Goal: Task Accomplishment & Management: Complete application form

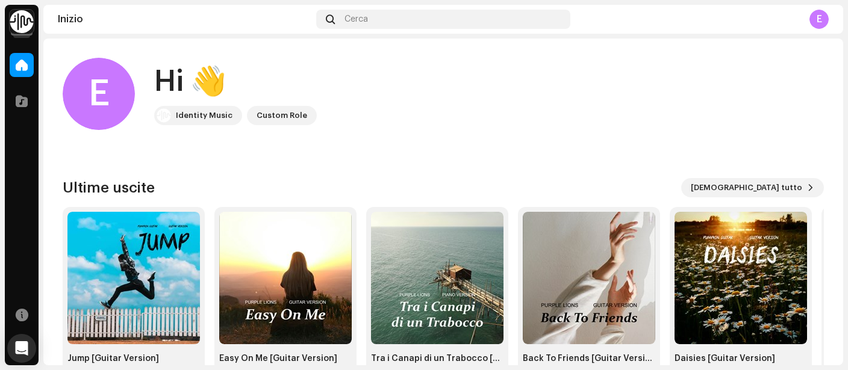
click at [26, 22] on img at bounding box center [22, 22] width 24 height 24
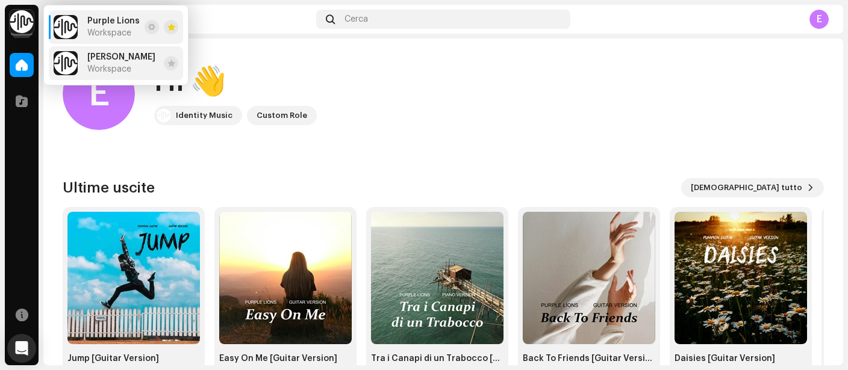
click at [111, 57] on span "[PERSON_NAME]" at bounding box center [121, 57] width 68 height 10
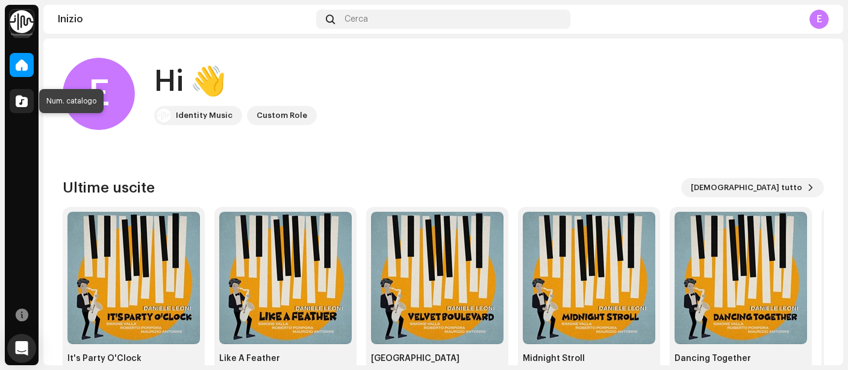
click at [17, 105] on span at bounding box center [22, 101] width 12 height 10
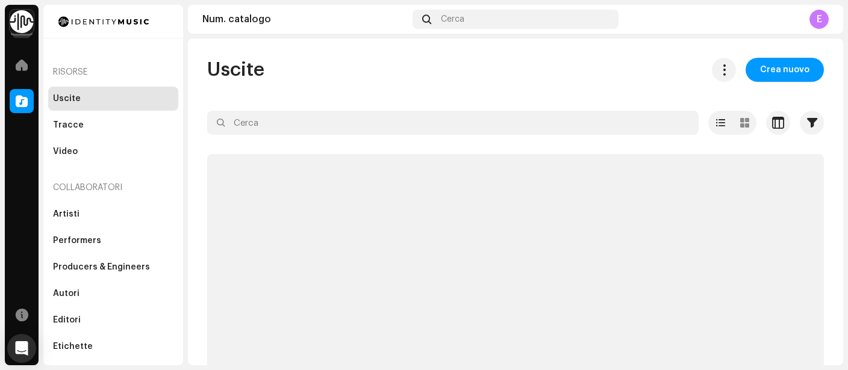
click at [17, 105] on span at bounding box center [22, 101] width 12 height 10
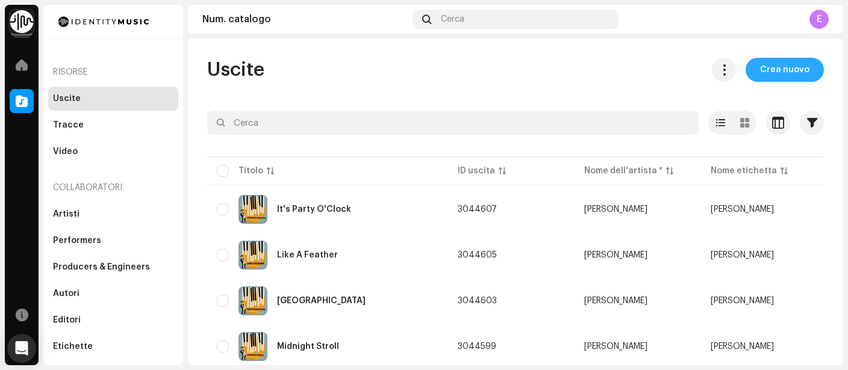
click at [787, 67] on span "Crea nuovo" at bounding box center [784, 70] width 49 height 24
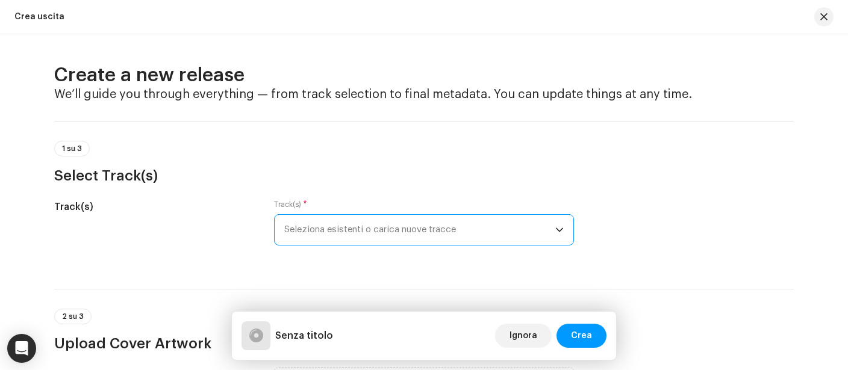
click at [496, 229] on span "Seleziona esistenti o carica nuove tracce" at bounding box center [419, 230] width 271 height 30
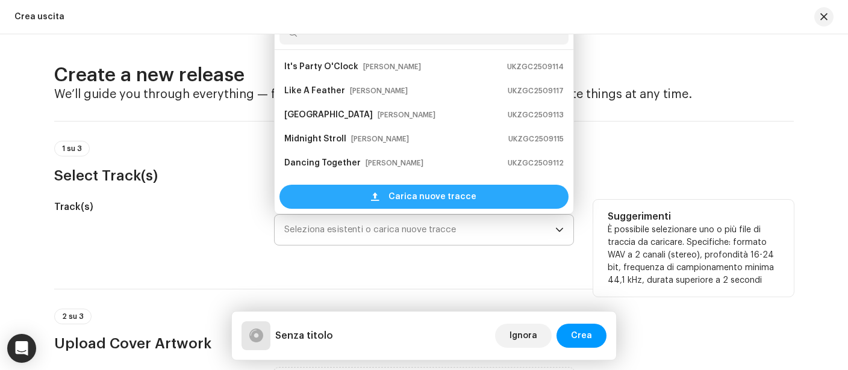
click at [488, 192] on div "Carica nuove tracce" at bounding box center [423, 197] width 289 height 24
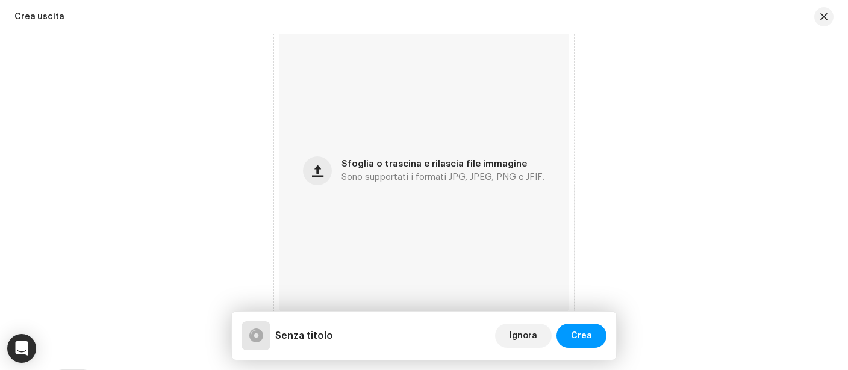
scroll to position [445, 0]
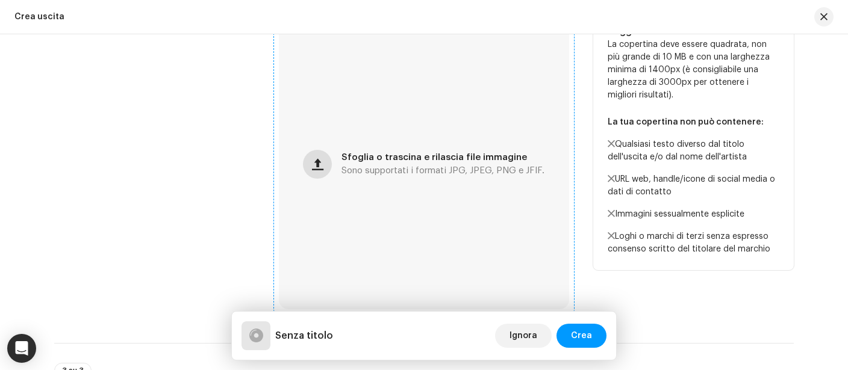
click at [317, 169] on span "button" at bounding box center [317, 165] width 11 height 10
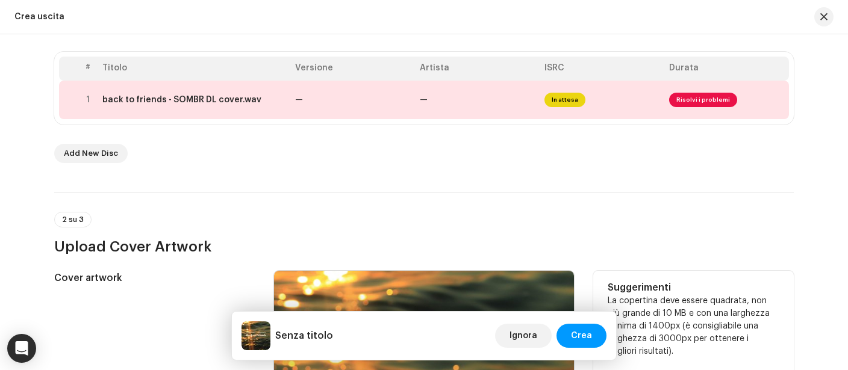
scroll to position [233, 0]
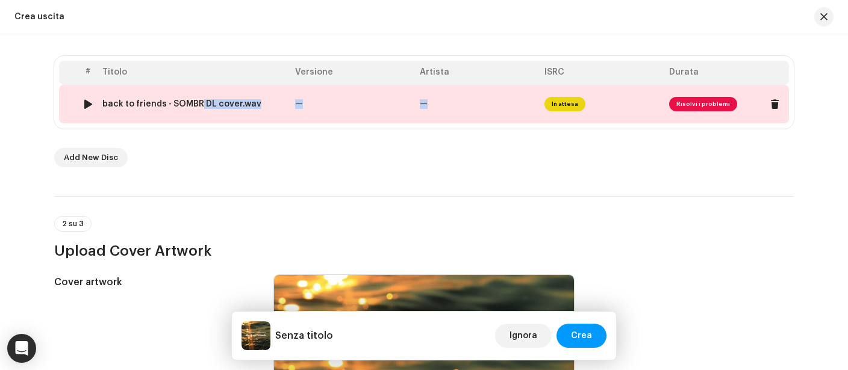
drag, startPoint x: 205, startPoint y: 148, endPoint x: 196, endPoint y: 98, distance: 50.7
click at [196, 98] on div "# Titolo Versione Artista ISRC Durata 1 back to friends - SOMBR DL cover.wav — …" at bounding box center [424, 111] width 740 height 111
click at [196, 98] on td "back to friends - SOMBR DL cover.wav" at bounding box center [194, 104] width 193 height 39
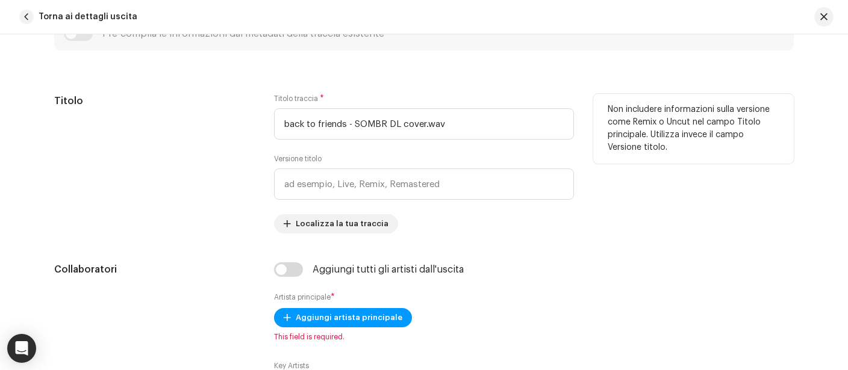
scroll to position [469, 0]
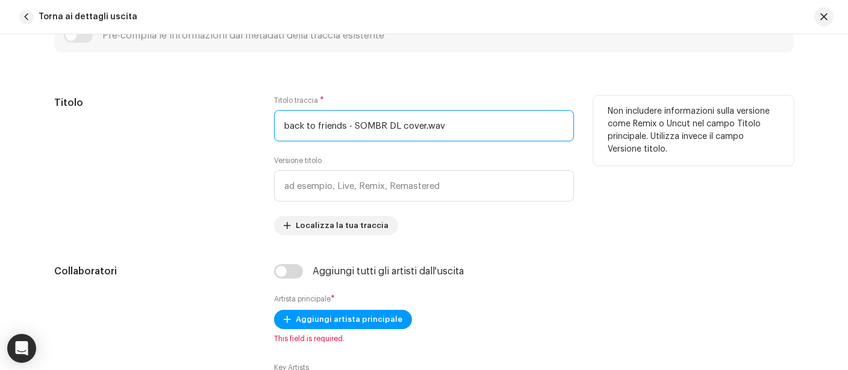
click at [288, 125] on input "back to friends - SOMBR DL cover.wav" at bounding box center [424, 125] width 300 height 31
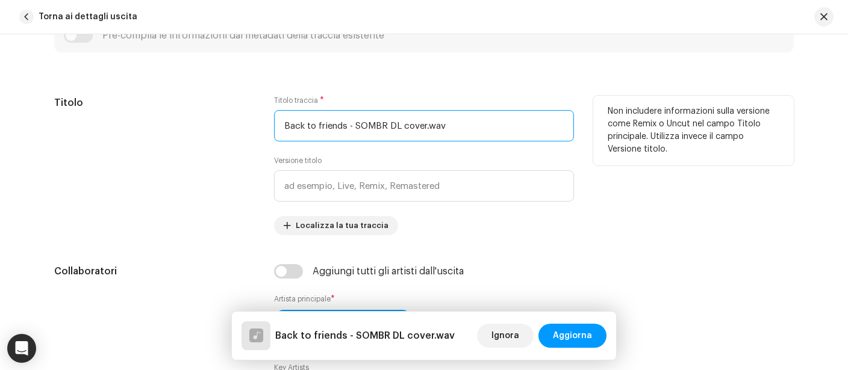
click at [321, 126] on input "Back to friends - SOMBR DL cover.wav" at bounding box center [424, 125] width 300 height 31
drag, startPoint x: 463, startPoint y: 128, endPoint x: 362, endPoint y: 123, distance: 101.3
click at [362, 124] on input "Back to Friends - SOMBR DL cover.wav" at bounding box center [424, 125] width 300 height 31
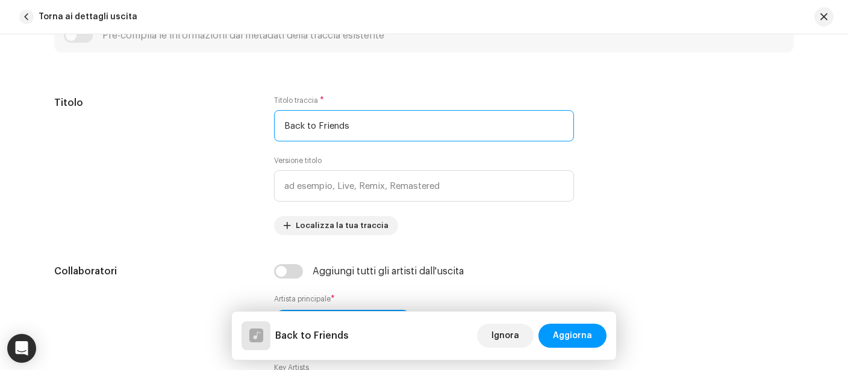
type input "Back to Friends"
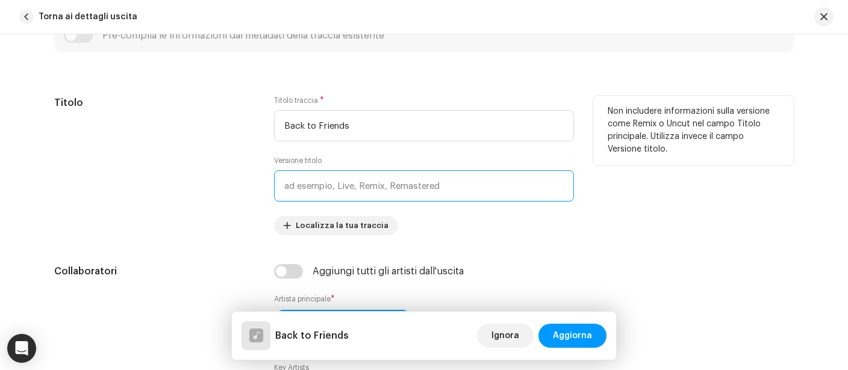
click at [335, 181] on input "text" at bounding box center [424, 185] width 300 height 31
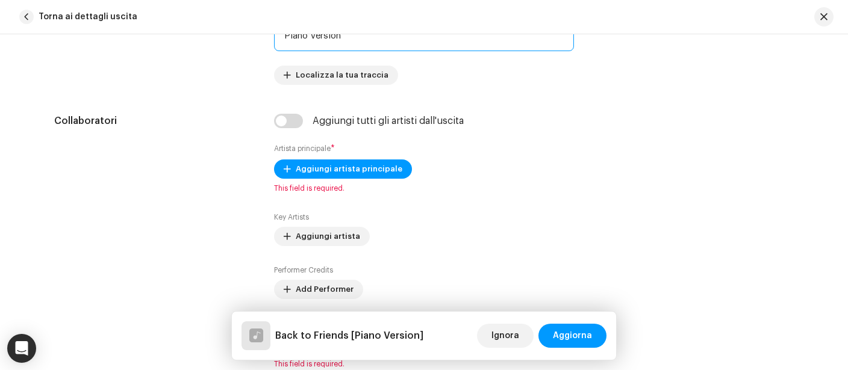
scroll to position [623, 0]
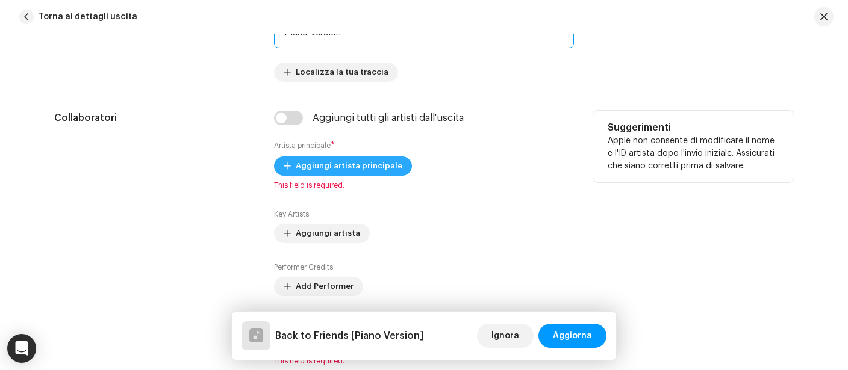
type input "Piano Version"
click at [305, 166] on span "Aggiungi artista principale" at bounding box center [349, 166] width 107 height 24
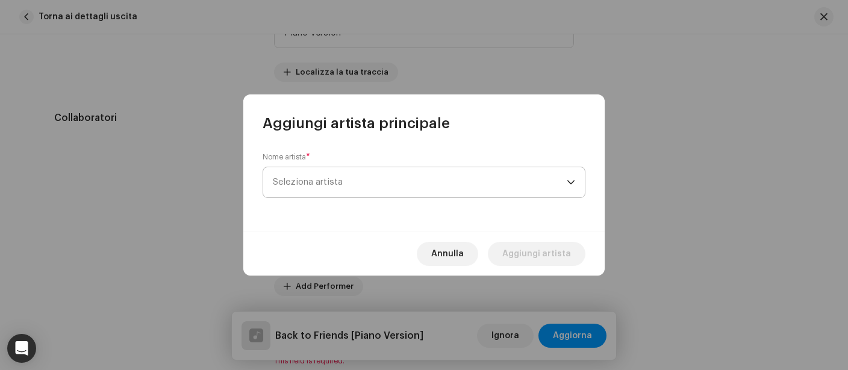
click at [308, 175] on span "Seleziona artista" at bounding box center [420, 182] width 294 height 30
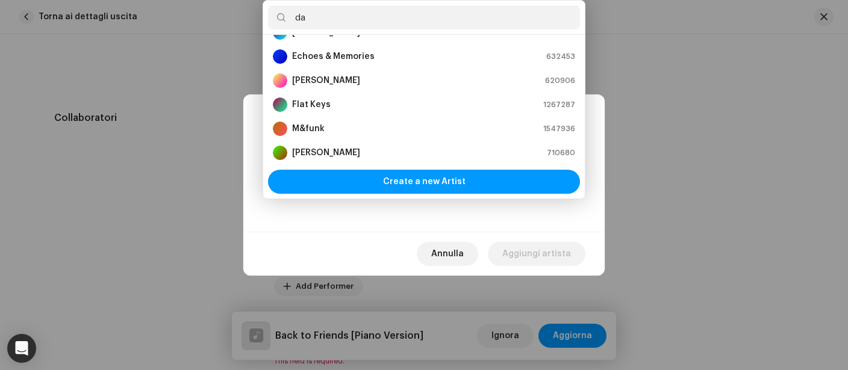
scroll to position [0, 0]
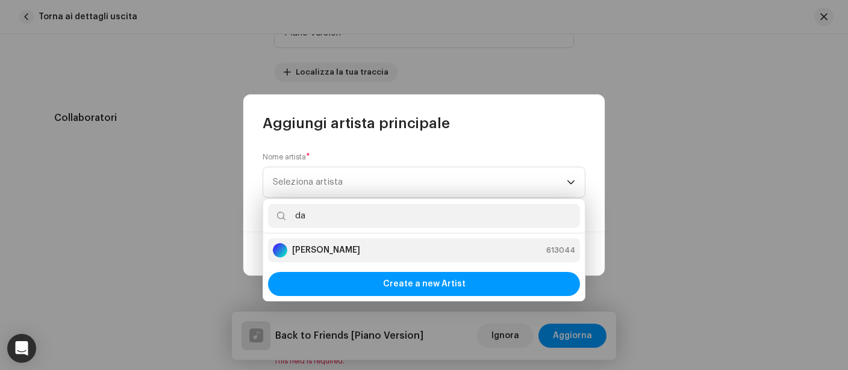
type input "da"
click at [353, 248] on div "Daniele Leoni 613044" at bounding box center [424, 250] width 302 height 14
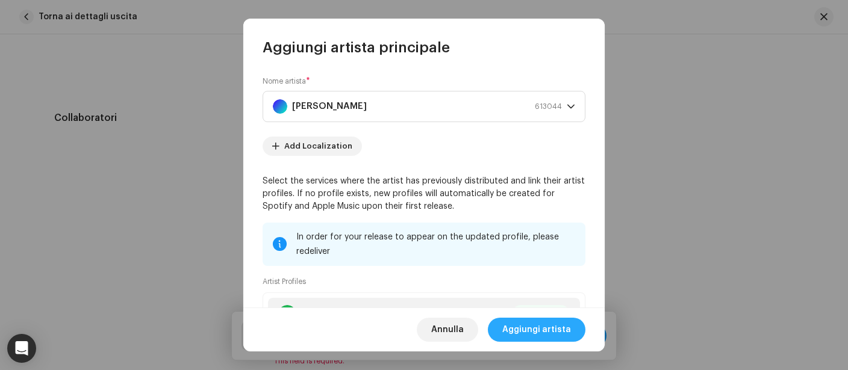
click at [525, 326] on span "Aggiungi artista" at bounding box center [536, 330] width 69 height 24
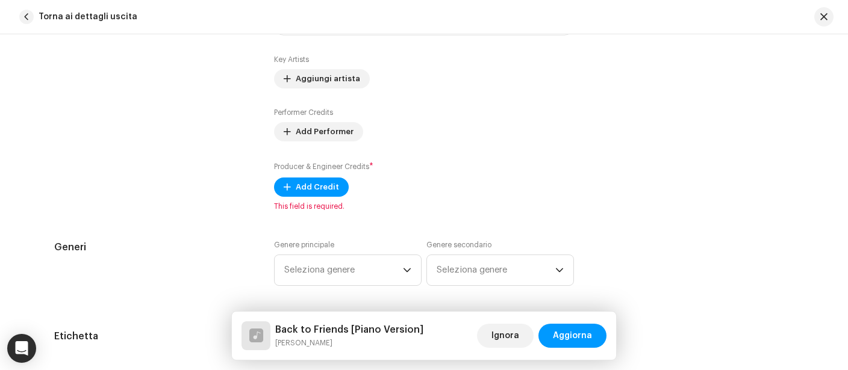
scroll to position [796, 0]
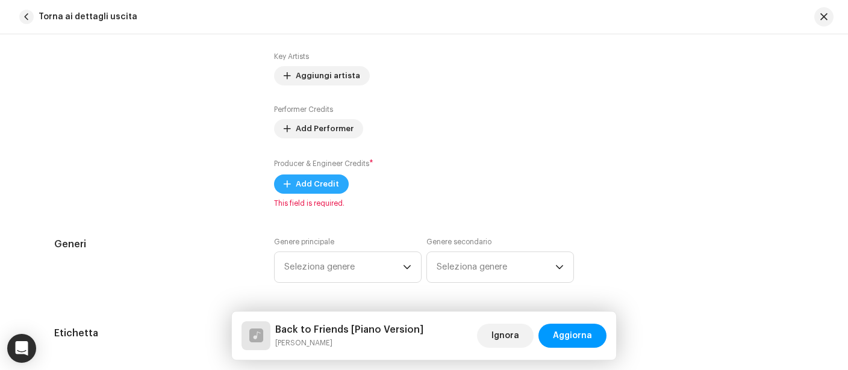
click at [335, 186] on span "Add Credit" at bounding box center [317, 184] width 43 height 24
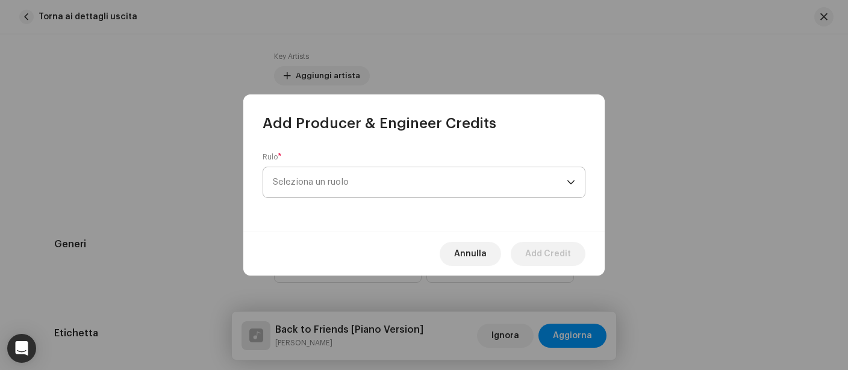
click at [339, 183] on span "Seleziona un ruolo" at bounding box center [420, 182] width 294 height 30
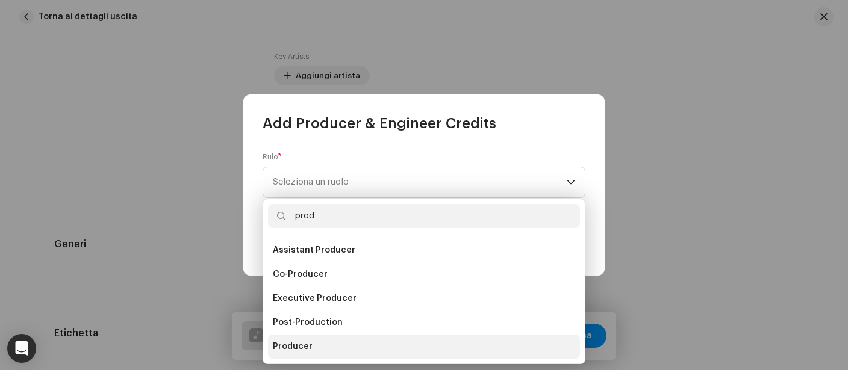
type input "prod"
click at [307, 342] on span "Producer" at bounding box center [293, 347] width 40 height 12
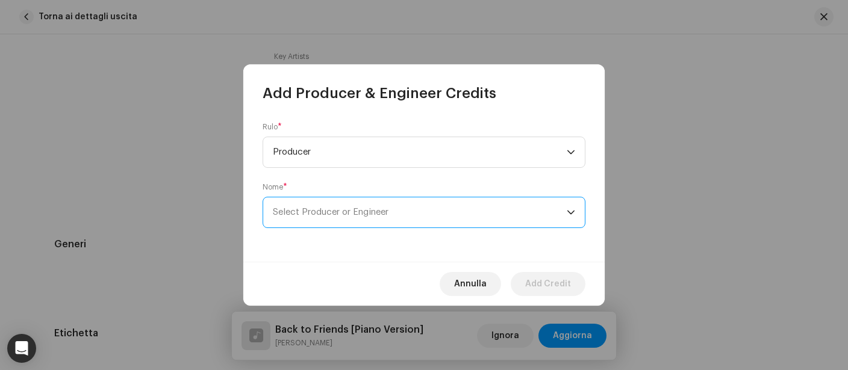
click at [307, 217] on span "Select Producer or Engineer" at bounding box center [331, 212] width 116 height 9
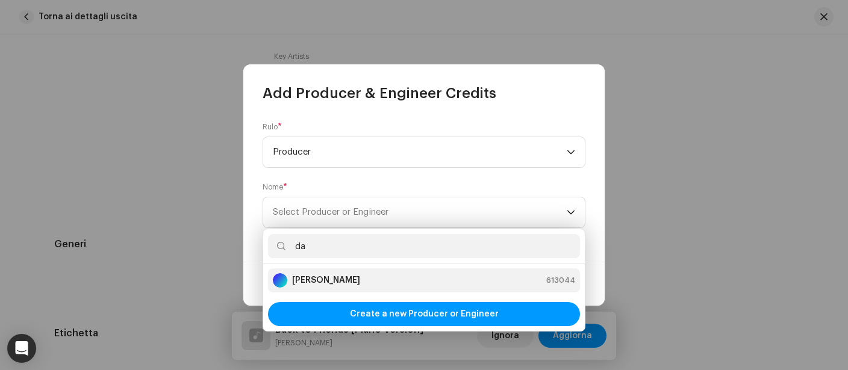
type input "da"
click at [337, 278] on strong "[PERSON_NAME]" at bounding box center [326, 281] width 68 height 12
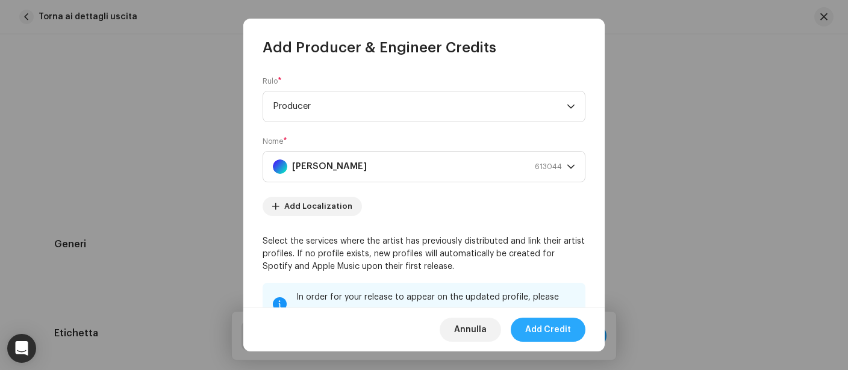
click at [550, 324] on span "Add Credit" at bounding box center [548, 330] width 46 height 24
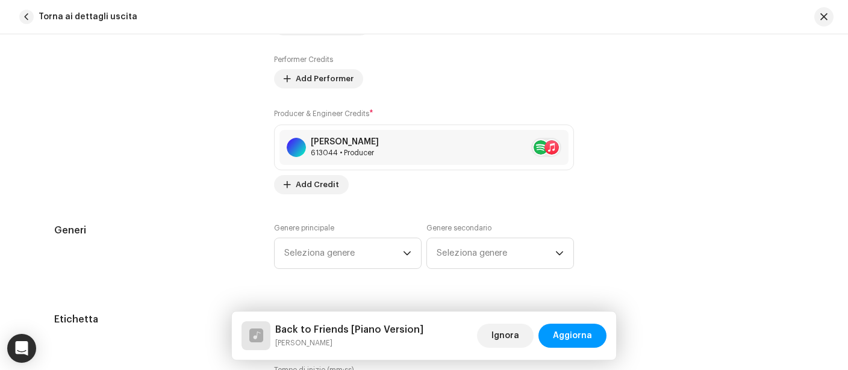
scroll to position [870, 0]
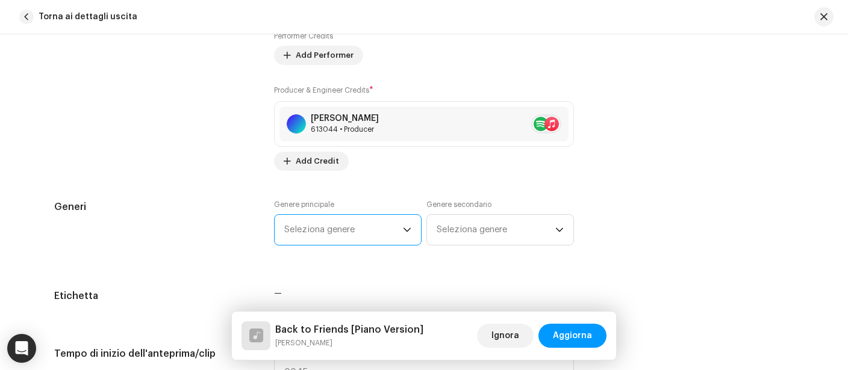
click at [363, 245] on span "Seleziona genere" at bounding box center [343, 230] width 119 height 30
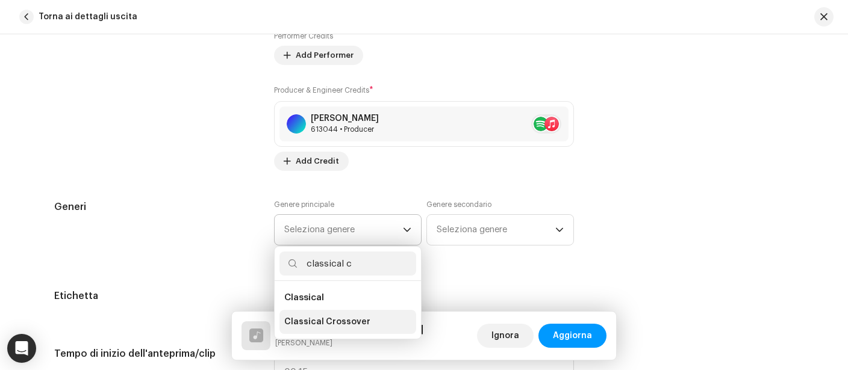
type input "classical c"
click at [360, 321] on span "Classical Crossover" at bounding box center [327, 322] width 86 height 12
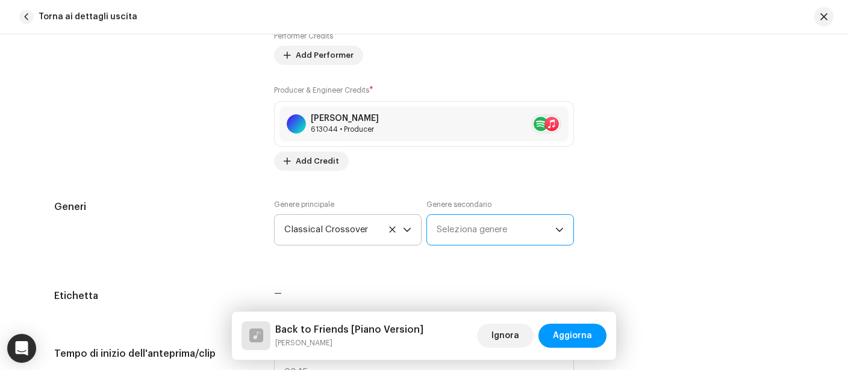
click at [490, 243] on span "Seleziona genere" at bounding box center [496, 230] width 119 height 30
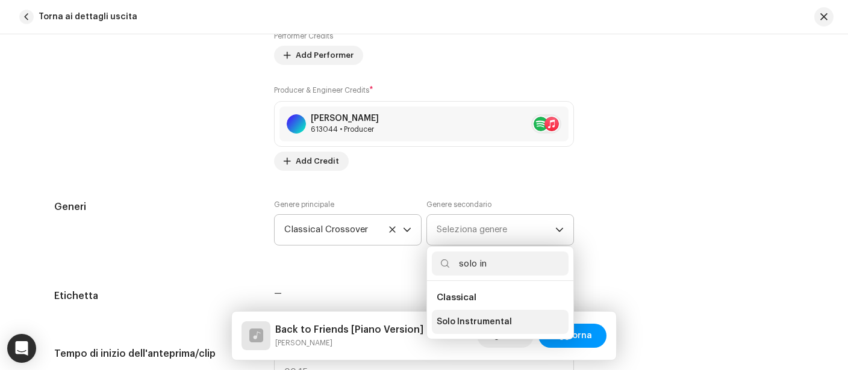
type input "solo in"
click at [506, 316] on li "Solo Instrumental" at bounding box center [500, 322] width 137 height 24
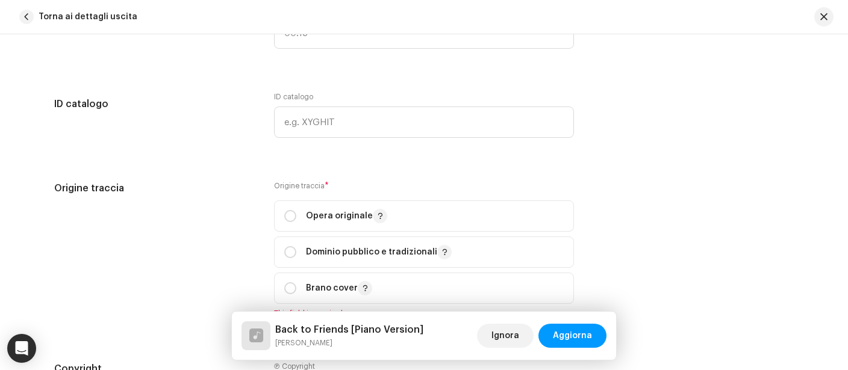
scroll to position [1226, 0]
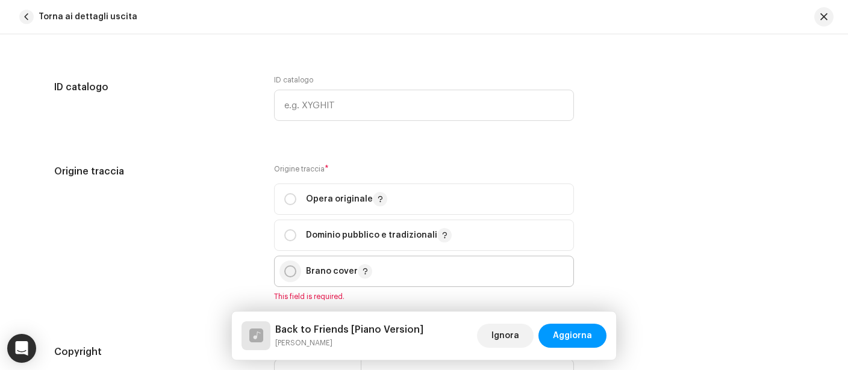
click at [292, 273] on input "radio" at bounding box center [290, 272] width 12 height 12
radio input "true"
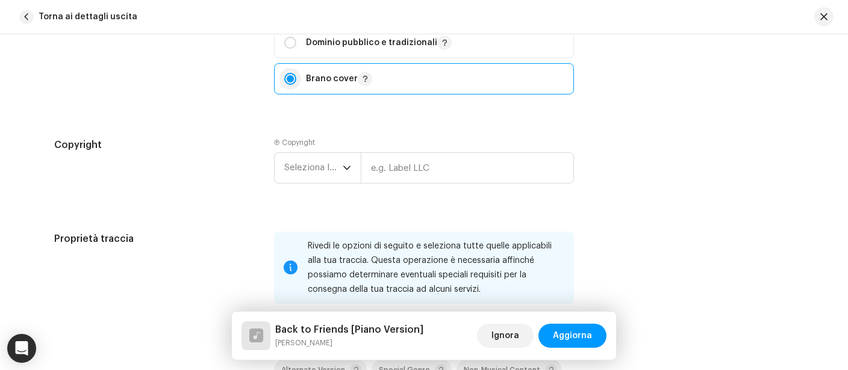
scroll to position [1426, 0]
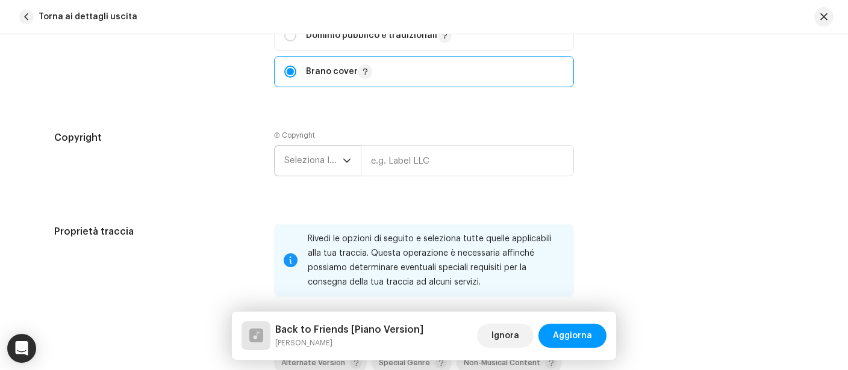
click at [317, 155] on span "Seleziona l'anno" at bounding box center [313, 161] width 58 height 30
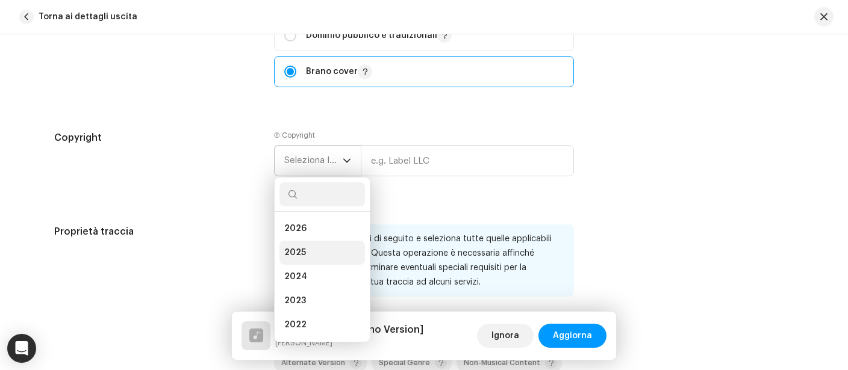
click at [322, 255] on li "2025" at bounding box center [322, 253] width 86 height 24
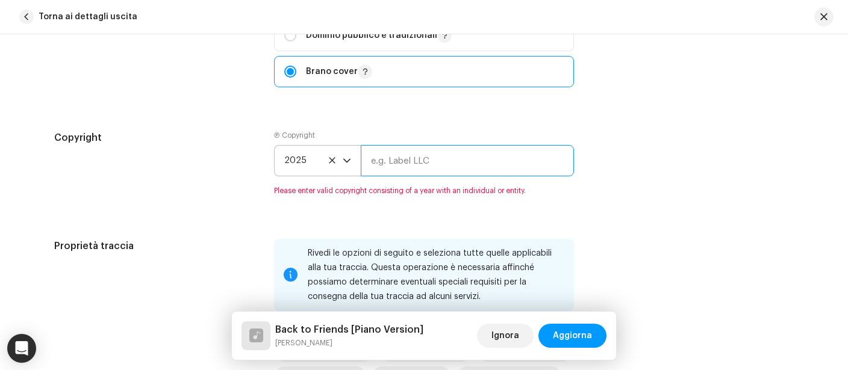
click at [440, 165] on input "text" at bounding box center [467, 160] width 213 height 31
click at [390, 162] on input "text" at bounding box center [467, 160] width 213 height 31
click at [388, 162] on input "text" at bounding box center [467, 160] width 213 height 31
type input "[PERSON_NAME]"
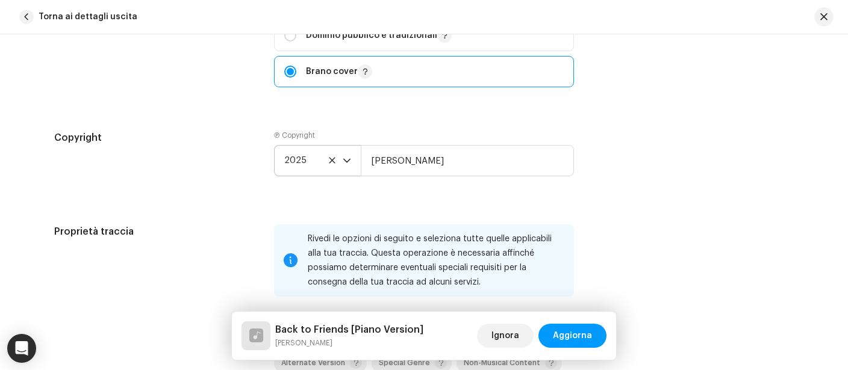
click at [217, 173] on div "Copyright" at bounding box center [154, 163] width 201 height 65
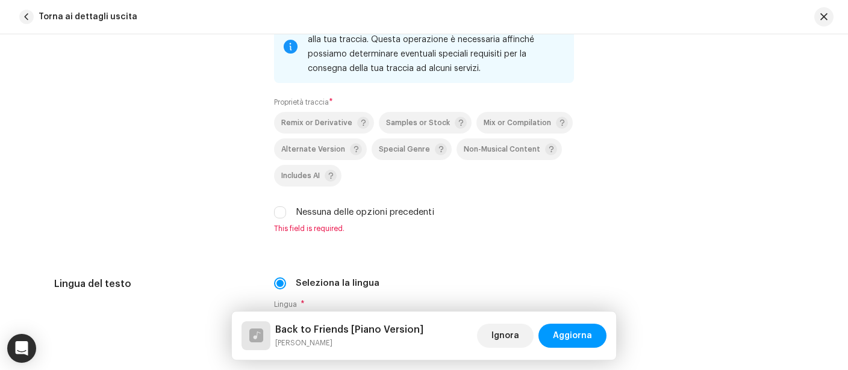
scroll to position [1641, 0]
click at [308, 126] on span "Remix or Derivative" at bounding box center [316, 122] width 71 height 8
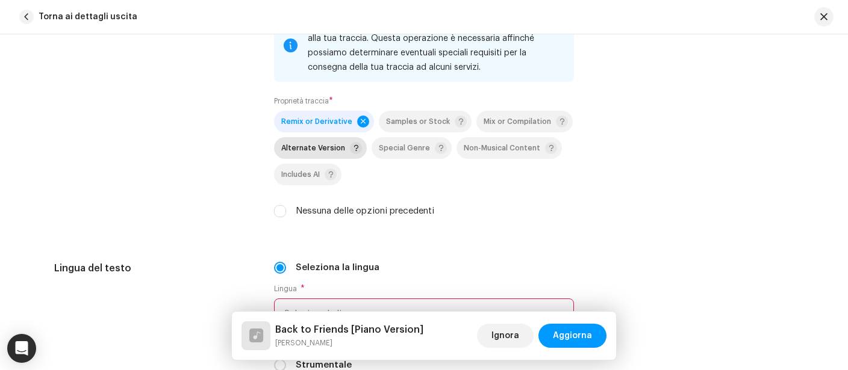
scroll to position [1640, 0]
click at [316, 145] on span "Alternate Version" at bounding box center [321, 149] width 81 height 14
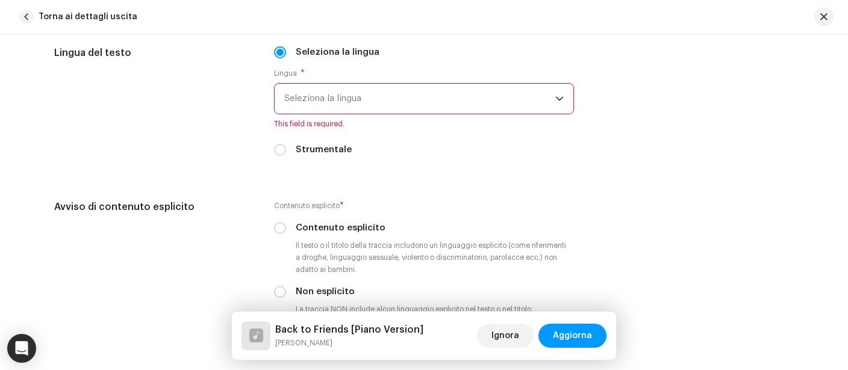
scroll to position [1863, 0]
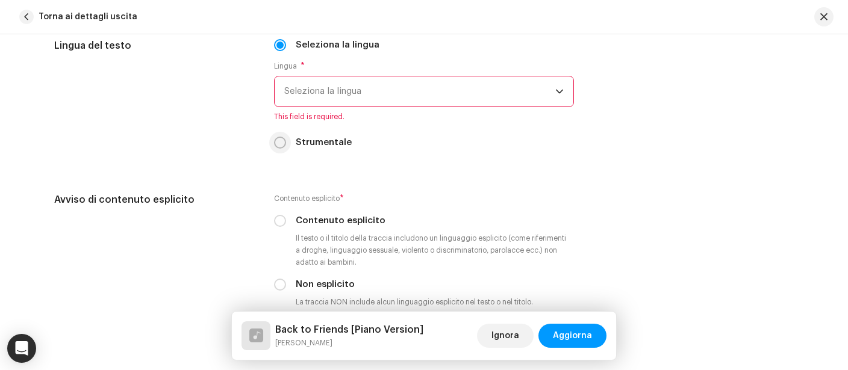
click at [276, 148] on input "Strumentale" at bounding box center [280, 143] width 12 height 12
radio input "true"
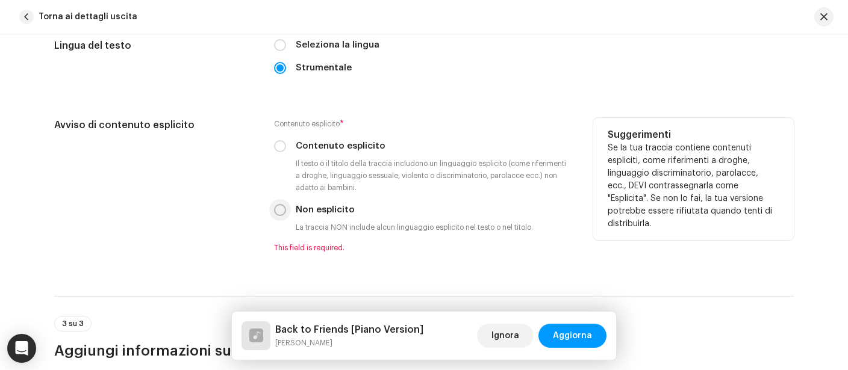
click at [279, 216] on input "Non esplicito" at bounding box center [280, 210] width 12 height 12
radio input "true"
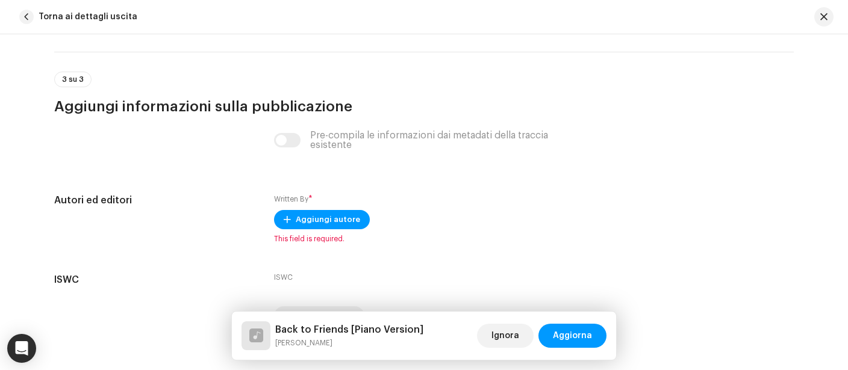
scroll to position [2112, 0]
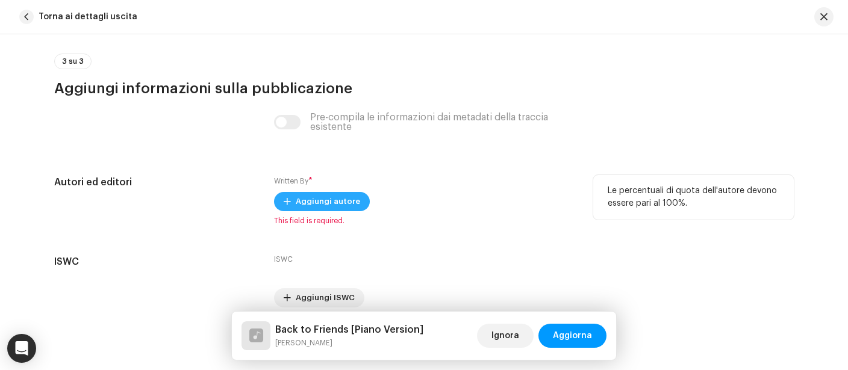
click at [299, 205] on span "Aggiungi autore" at bounding box center [328, 202] width 64 height 24
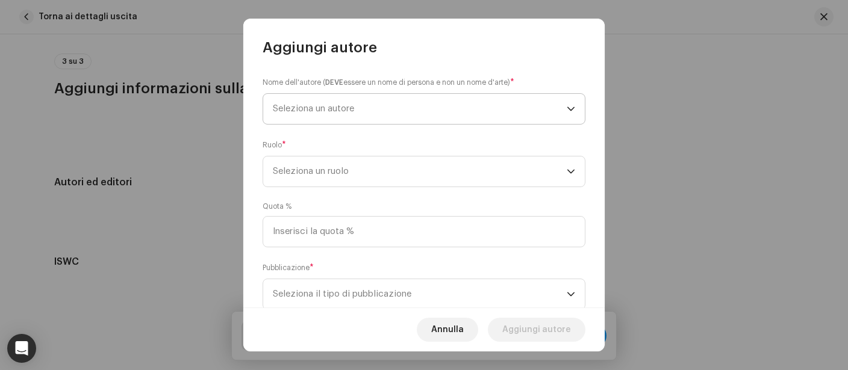
click at [375, 108] on span "Seleziona un autore" at bounding box center [420, 109] width 294 height 30
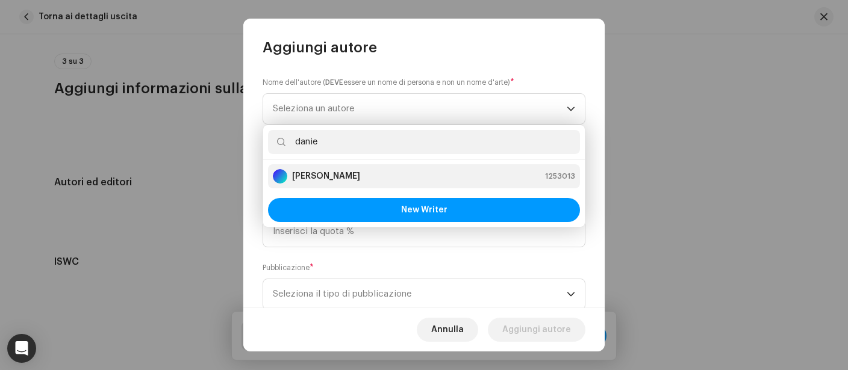
type input "danie"
click at [316, 178] on strong "[PERSON_NAME]" at bounding box center [326, 176] width 68 height 12
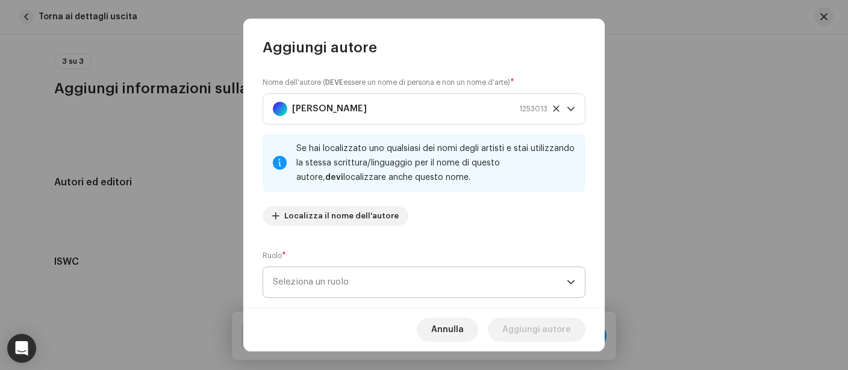
click at [313, 284] on span "Seleziona un ruolo" at bounding box center [420, 282] width 294 height 30
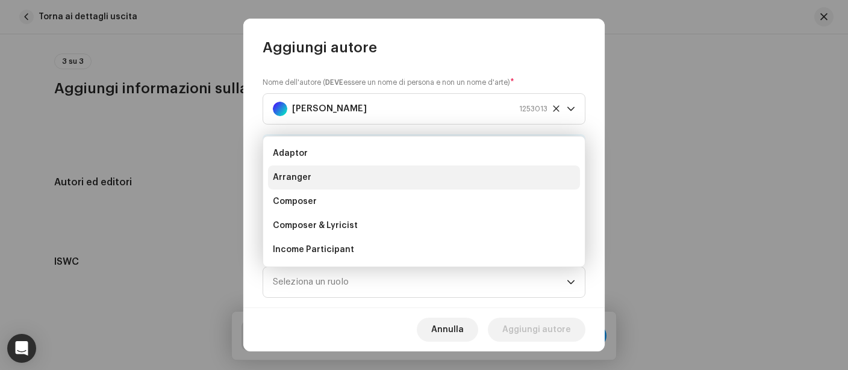
click at [356, 175] on li "Arranger" at bounding box center [424, 178] width 312 height 24
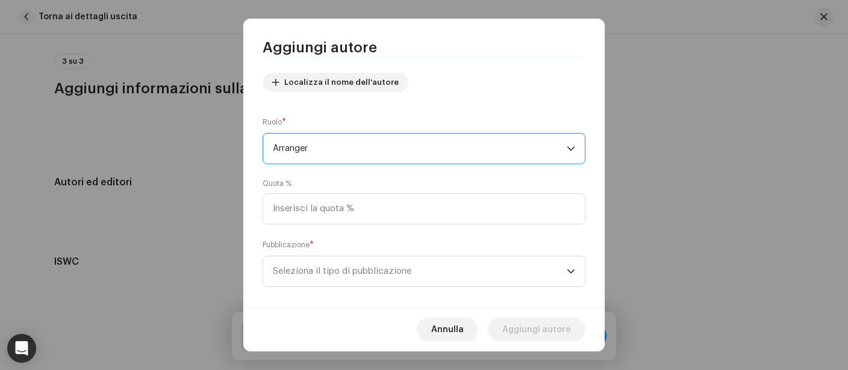
scroll to position [147, 0]
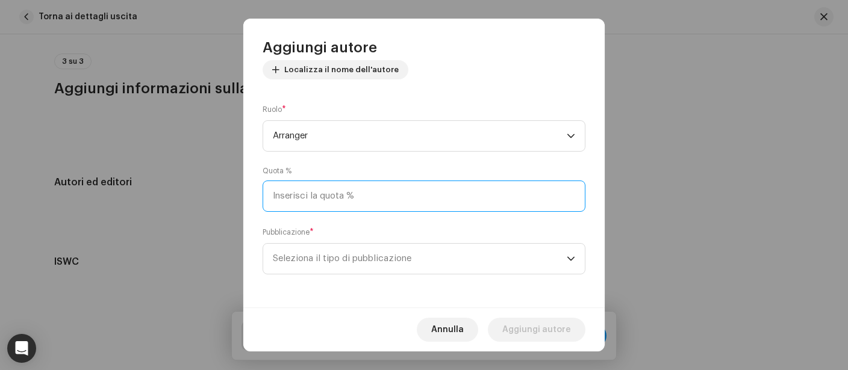
click at [384, 198] on input at bounding box center [424, 196] width 323 height 31
type input "99,00"
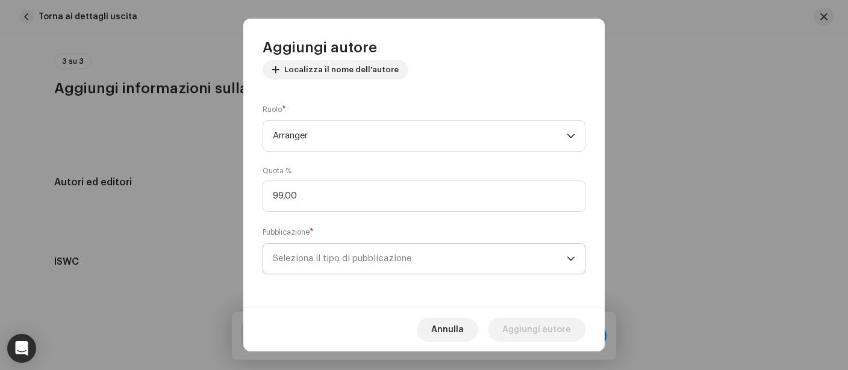
click at [347, 258] on span "Seleziona il tipo di pubblicazione" at bounding box center [420, 259] width 294 height 30
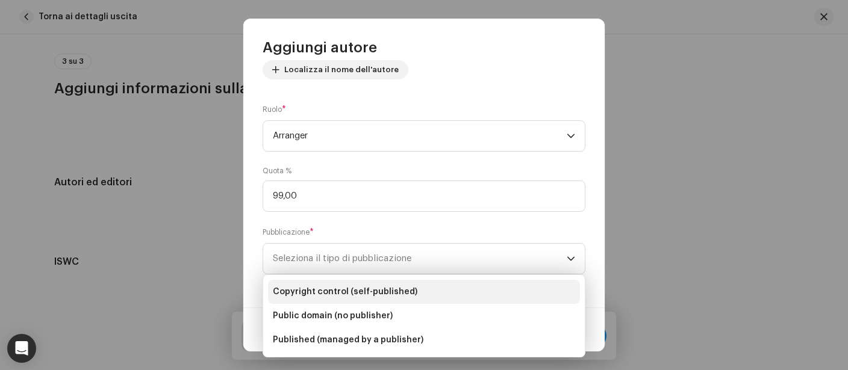
click at [335, 288] on span "Copyright control (self-published)" at bounding box center [345, 292] width 145 height 12
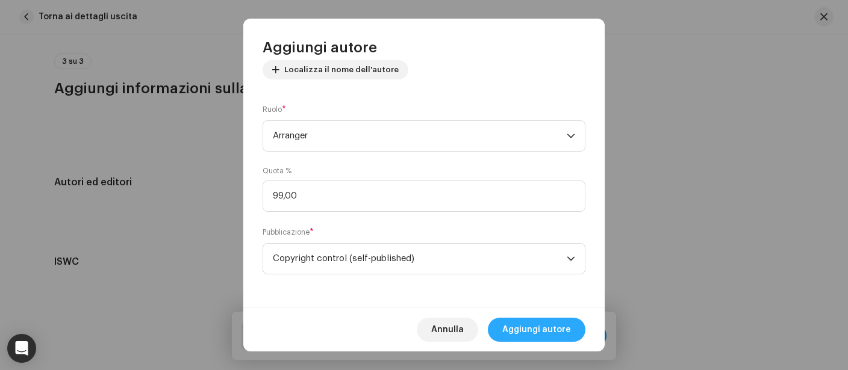
click at [536, 325] on span "Aggiungi autore" at bounding box center [536, 330] width 69 height 24
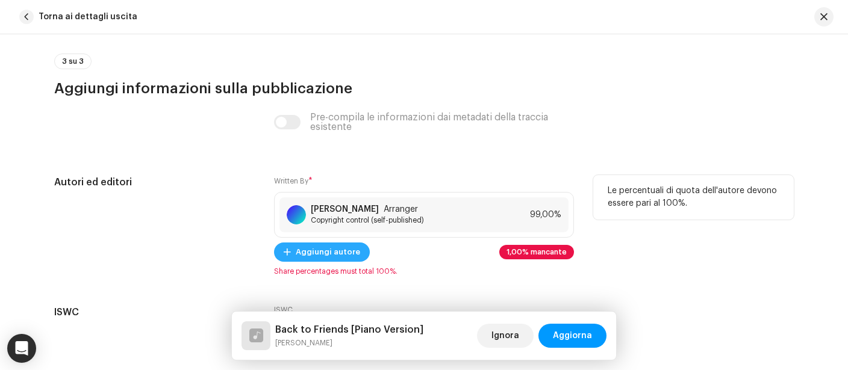
click at [318, 248] on span "Aggiungi autore" at bounding box center [328, 252] width 64 height 24
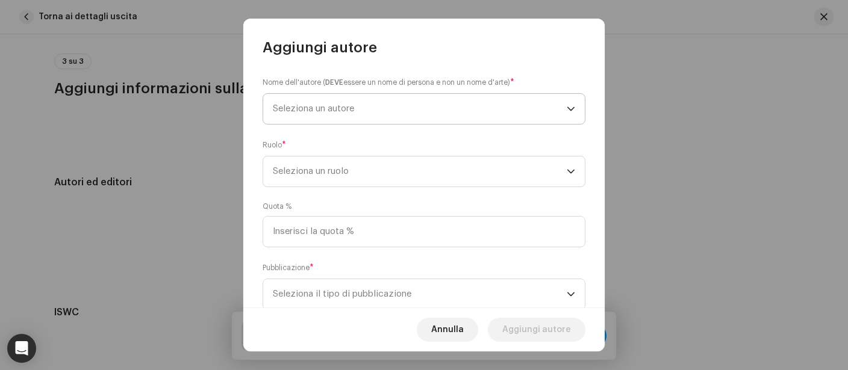
click at [344, 107] on span "Seleziona un autore" at bounding box center [313, 108] width 81 height 9
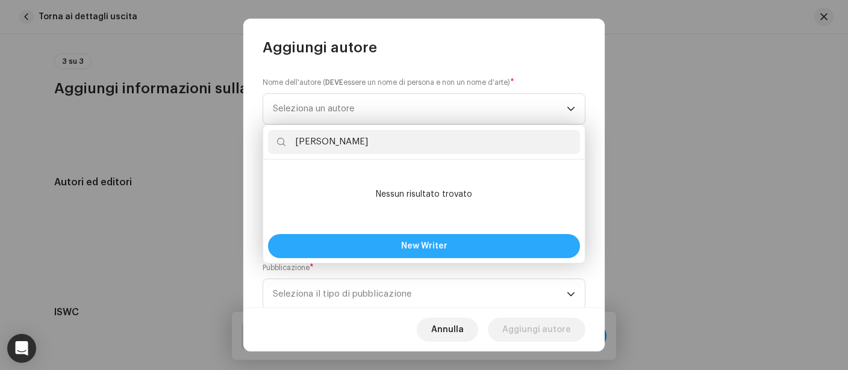
type input "Shane Michael Boose"
click at [409, 243] on span "New Writer" at bounding box center [424, 246] width 46 height 8
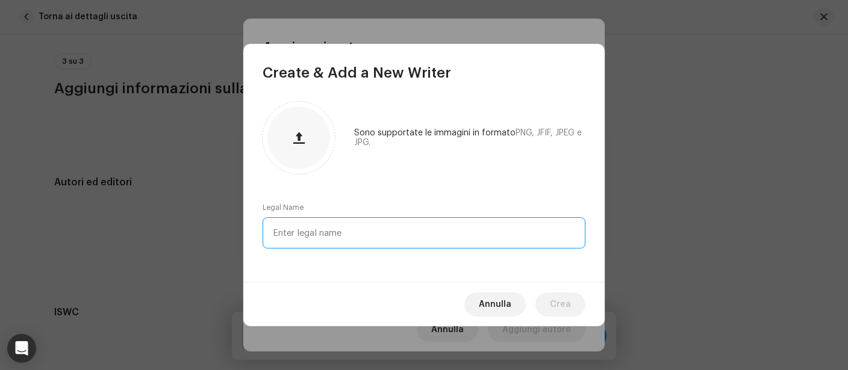
click at [409, 243] on input "text" at bounding box center [424, 232] width 323 height 31
paste input "Shane Michael Boose"
type input "Shane Michael Boose"
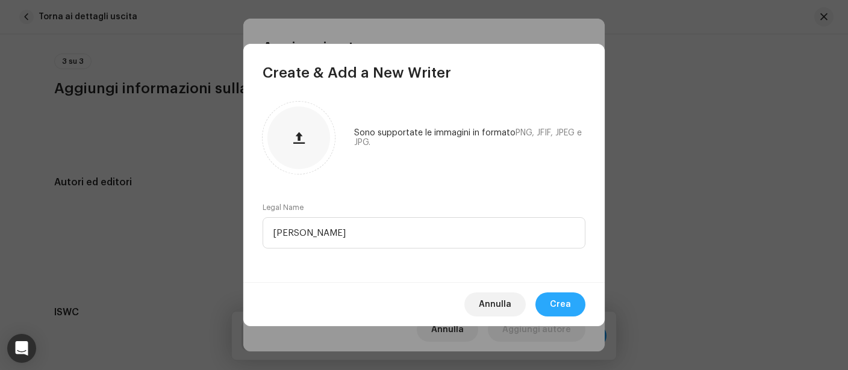
click at [573, 303] on button "Crea" at bounding box center [560, 305] width 50 height 24
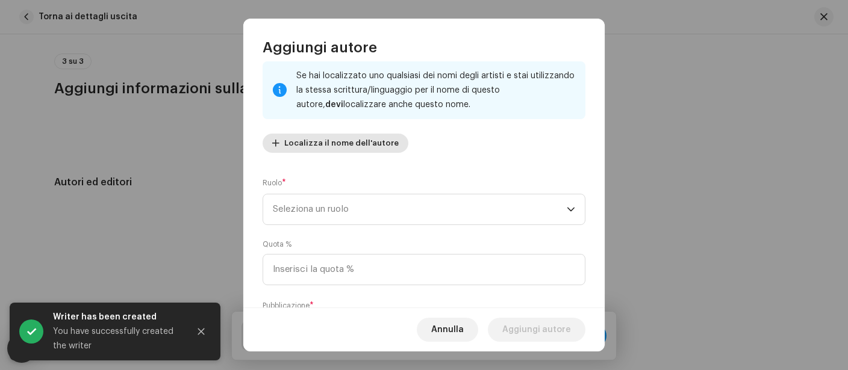
scroll to position [74, 0]
click at [393, 207] on span "Seleziona un ruolo" at bounding box center [420, 208] width 294 height 30
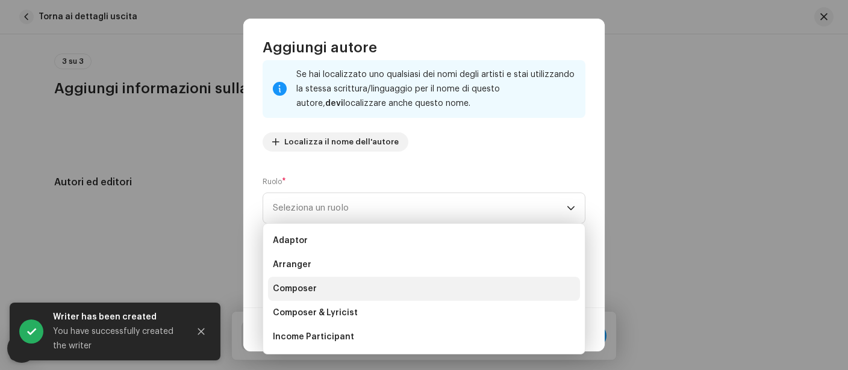
click at [331, 287] on li "Composer" at bounding box center [424, 289] width 312 height 24
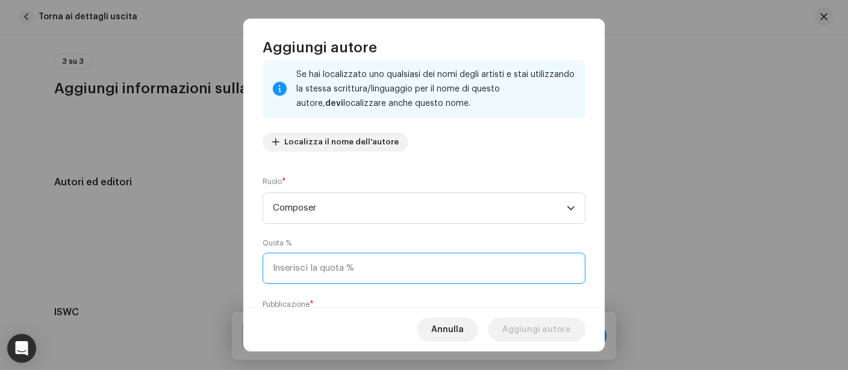
click at [335, 280] on input at bounding box center [424, 268] width 323 height 31
type input "1,00"
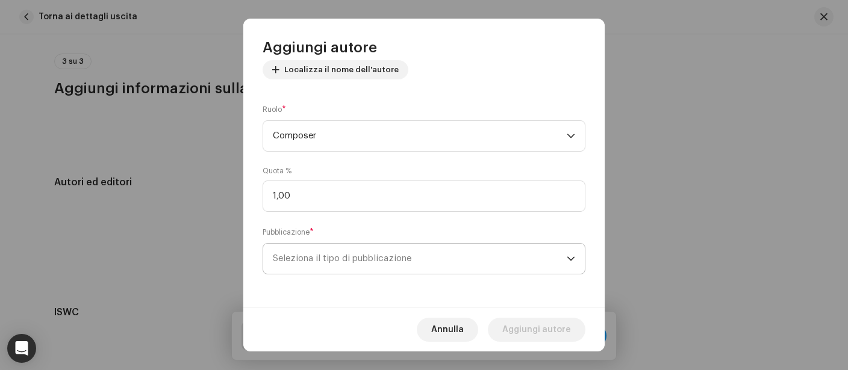
click at [340, 252] on span "Seleziona il tipo di pubblicazione" at bounding box center [420, 259] width 294 height 30
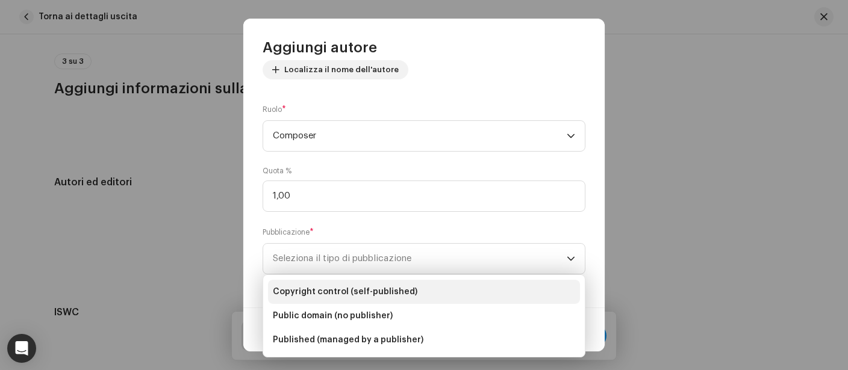
click at [330, 299] on li "Copyright control (self-published)" at bounding box center [424, 292] width 312 height 24
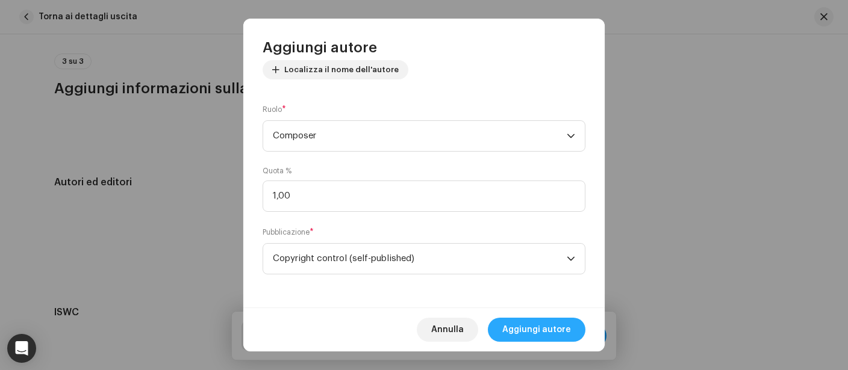
click at [538, 325] on span "Aggiungi autore" at bounding box center [536, 330] width 69 height 24
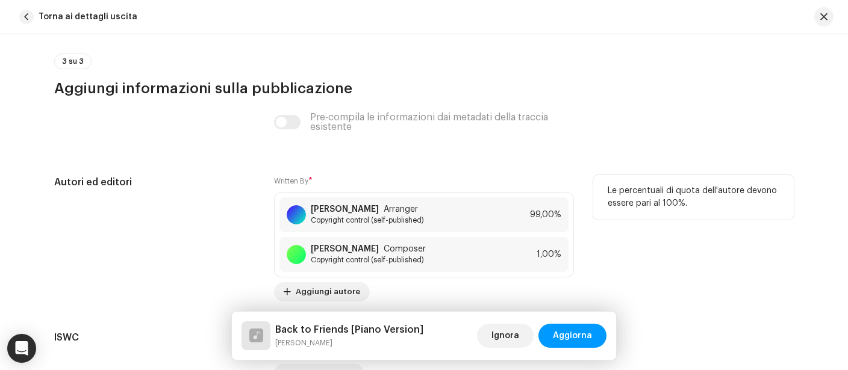
scroll to position [2243, 0]
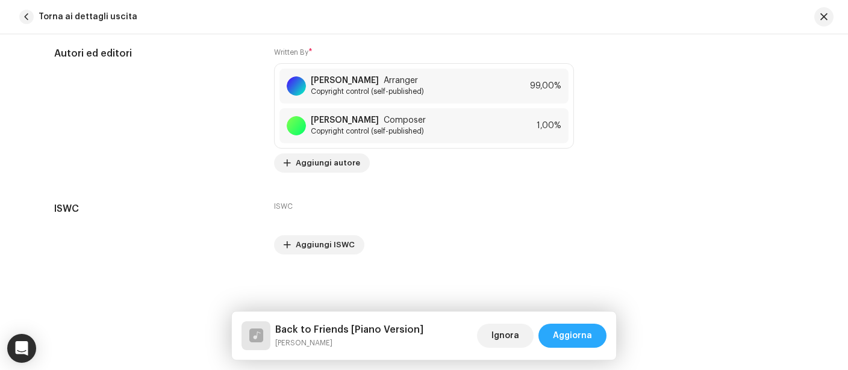
click at [579, 335] on span "Aggiorna" at bounding box center [572, 336] width 39 height 24
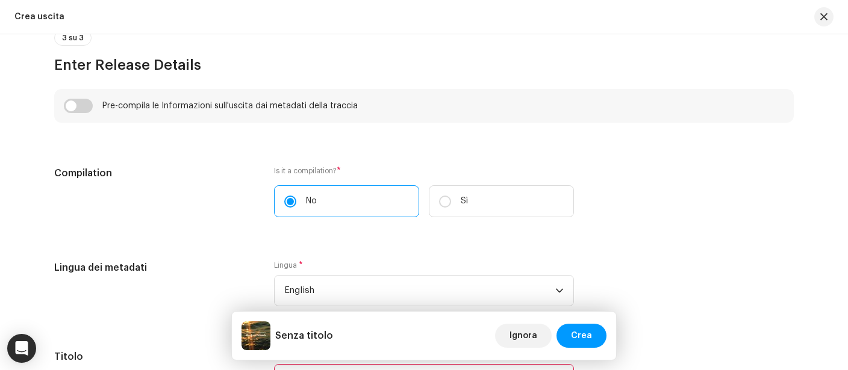
scroll to position [802, 0]
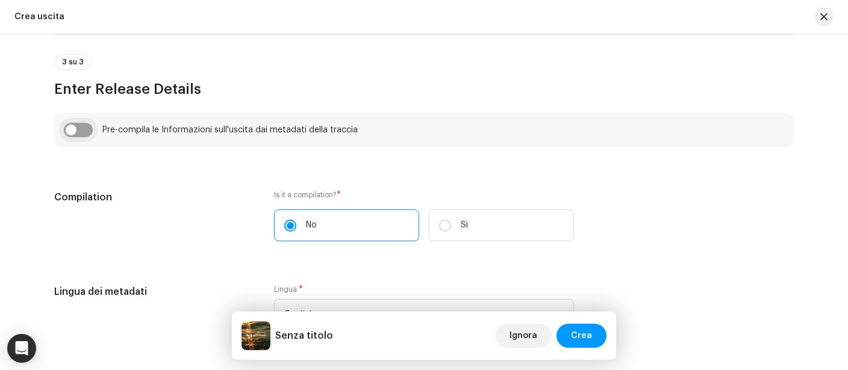
click at [79, 128] on input "checkbox" at bounding box center [78, 130] width 29 height 14
checkbox input "true"
type input "Back to Friends"
type input "Piano Version"
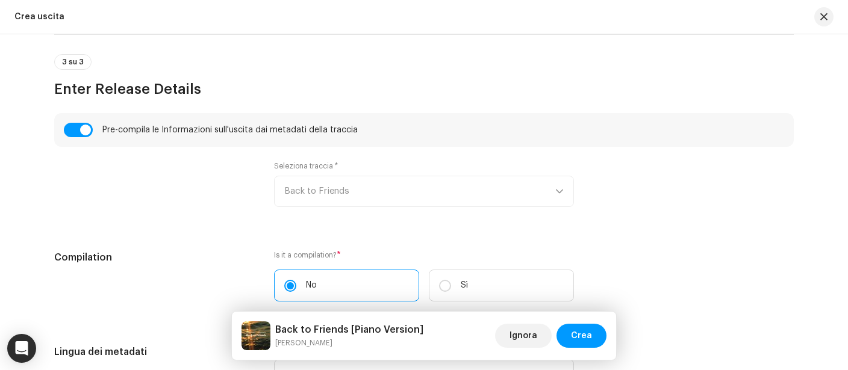
click at [357, 192] on div "Seleziona traccia * Back to Friends" at bounding box center [424, 184] width 300 height 46
click at [404, 189] on div "Seleziona traccia * Back to Friends" at bounding box center [424, 184] width 300 height 46
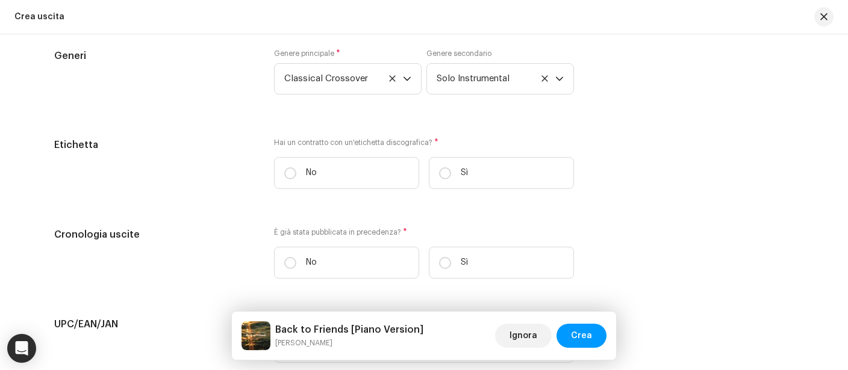
scroll to position [1859, 0]
click at [447, 175] on input "Sì" at bounding box center [445, 173] width 12 height 12
radio input "true"
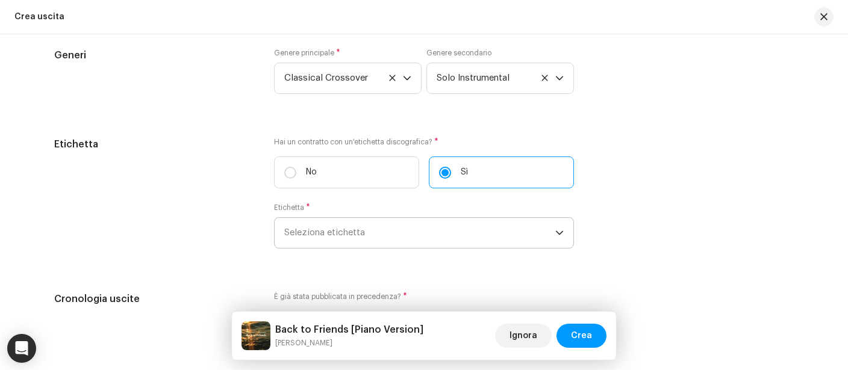
click at [375, 241] on span "Seleziona etichetta" at bounding box center [419, 233] width 271 height 30
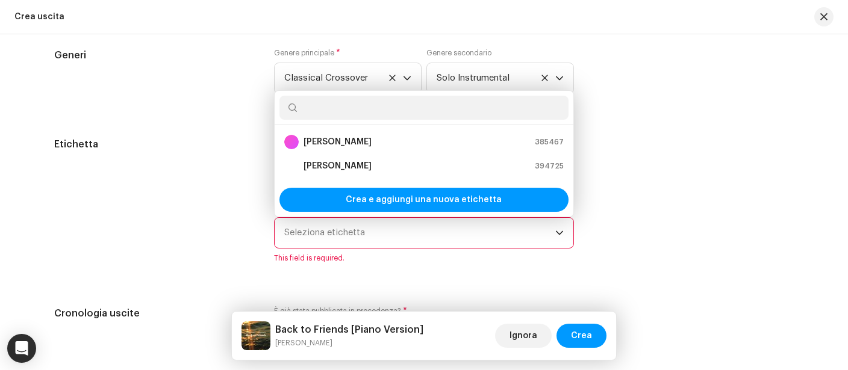
scroll to position [1859, 0]
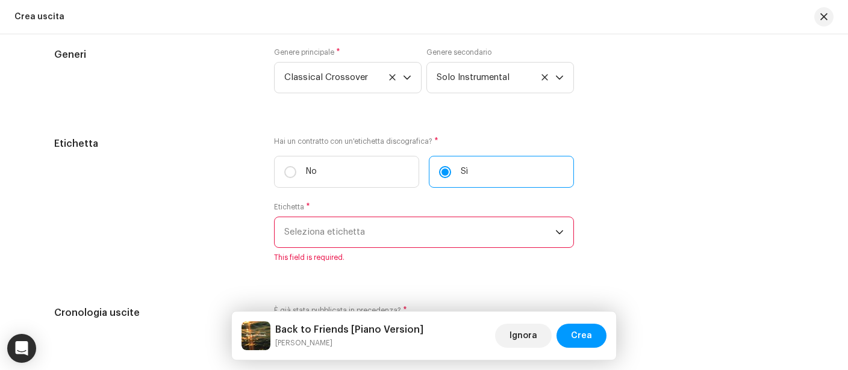
click at [375, 241] on span "Seleziona etichetta" at bounding box center [419, 232] width 271 height 30
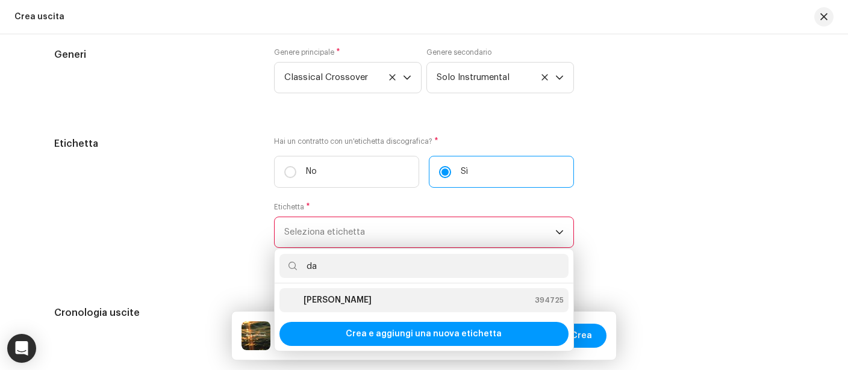
type input "da"
click at [357, 307] on strong "[PERSON_NAME]" at bounding box center [338, 301] width 68 height 12
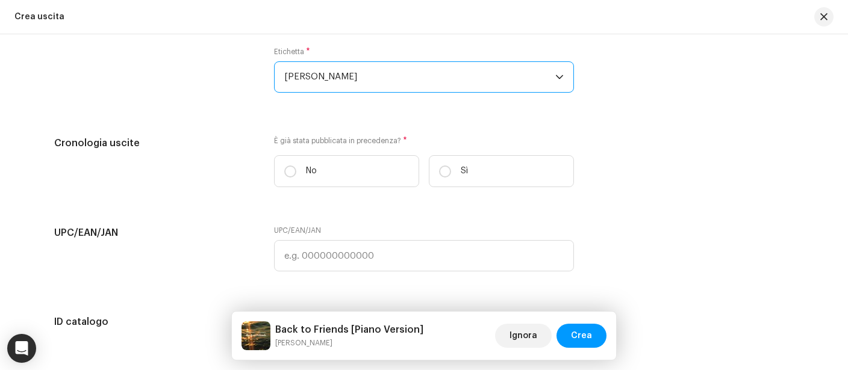
scroll to position [2015, 0]
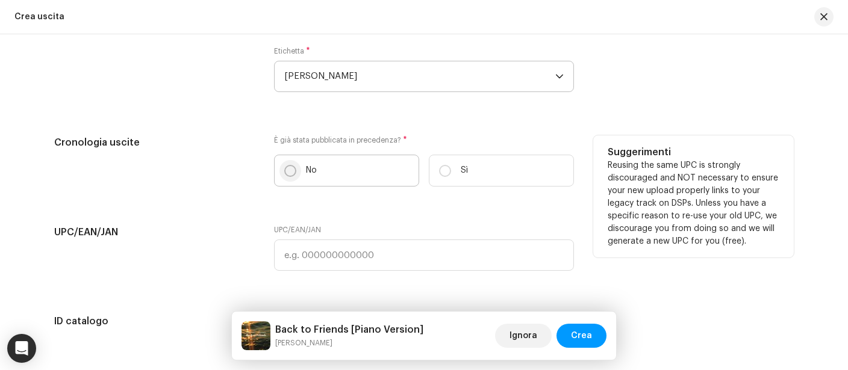
click at [289, 175] on input "No" at bounding box center [290, 171] width 12 height 12
radio input "true"
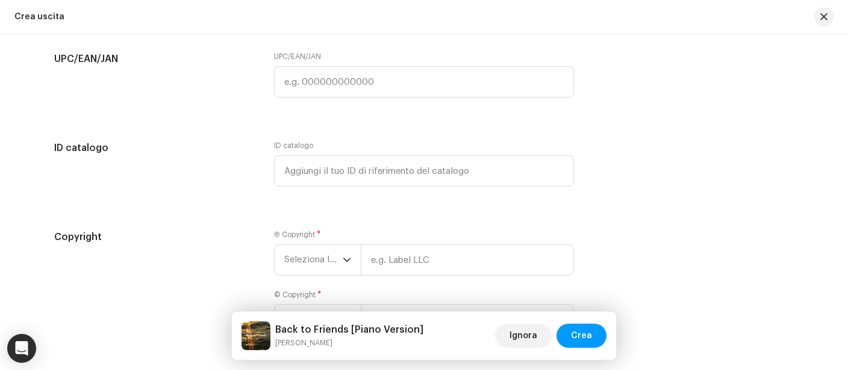
scroll to position [2291, 0]
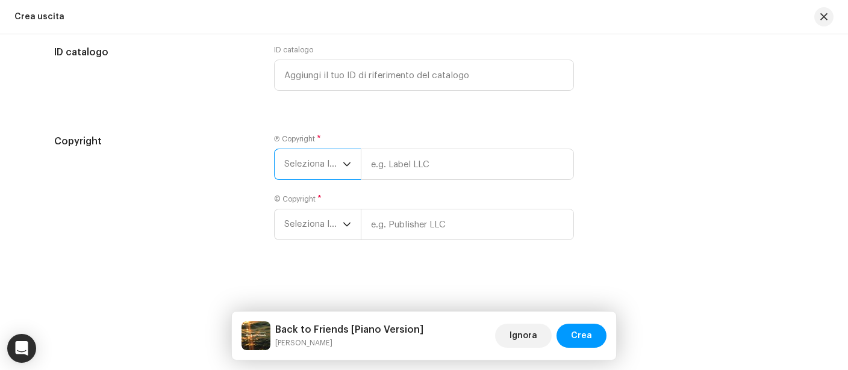
click at [322, 161] on span "Seleziona l'anno" at bounding box center [313, 164] width 58 height 30
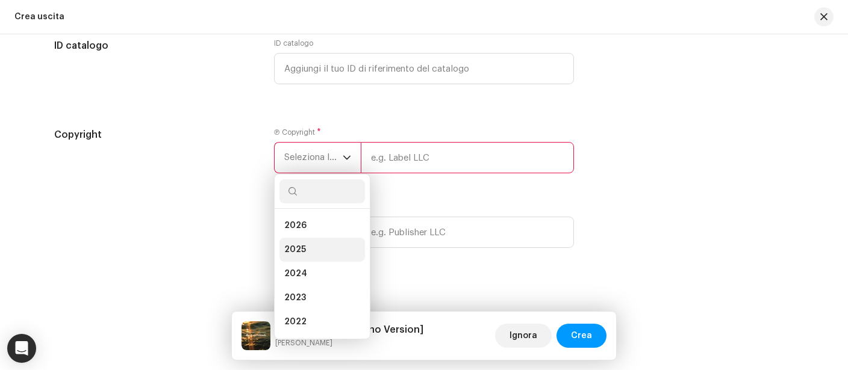
click at [316, 262] on li "2025" at bounding box center [322, 250] width 86 height 24
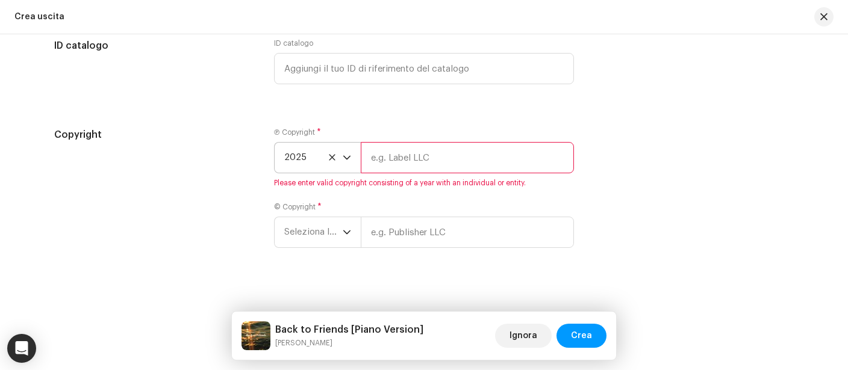
click at [415, 161] on input "text" at bounding box center [467, 157] width 213 height 31
type input "[PERSON_NAME]"
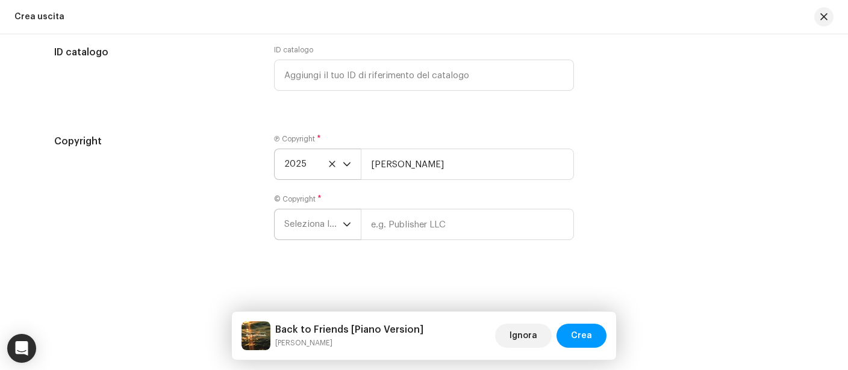
click at [344, 245] on div "Ⓟ Copyright * 2025 Daniele Leoni © Copyright * Seleziona l'anno" at bounding box center [424, 194] width 300 height 120
click at [328, 225] on span "Seleziona l'anno" at bounding box center [313, 225] width 58 height 30
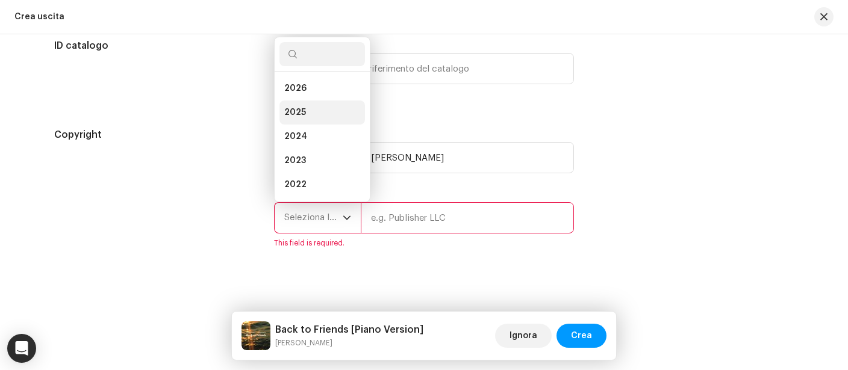
click at [328, 121] on li "2025" at bounding box center [322, 113] width 86 height 24
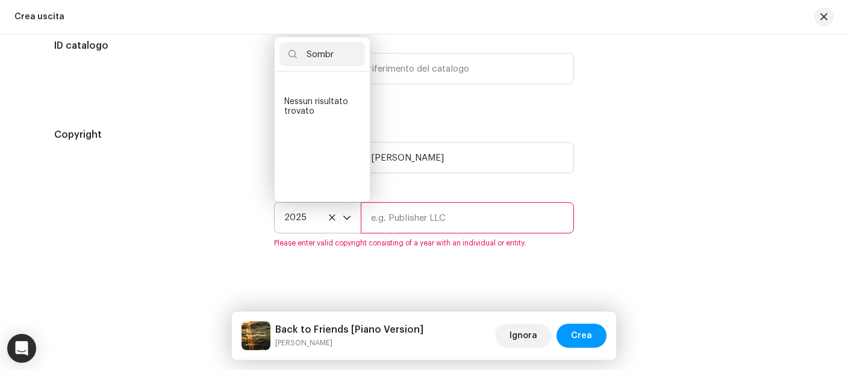
type input "Sombr"
click at [415, 230] on input "text" at bounding box center [467, 217] width 213 height 31
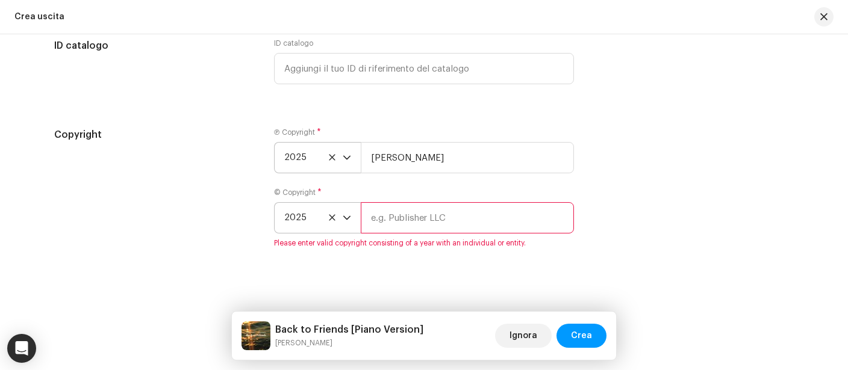
paste input "Sombr"
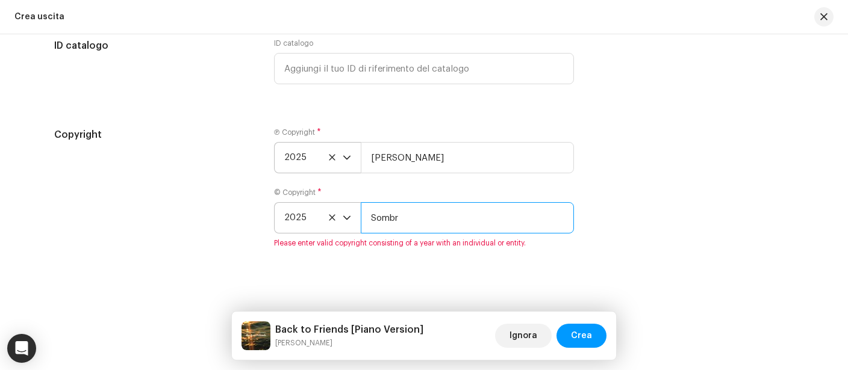
type input "Sombr"
click at [628, 231] on div "Copyright Ⓟ Copyright * 2025 Daniele Leoni © Copyright * 2025 Sombr Please ente…" at bounding box center [424, 195] width 740 height 135
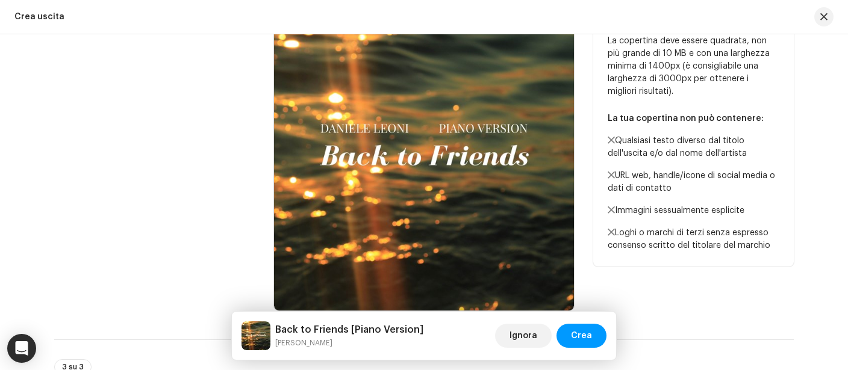
scroll to position [496, 0]
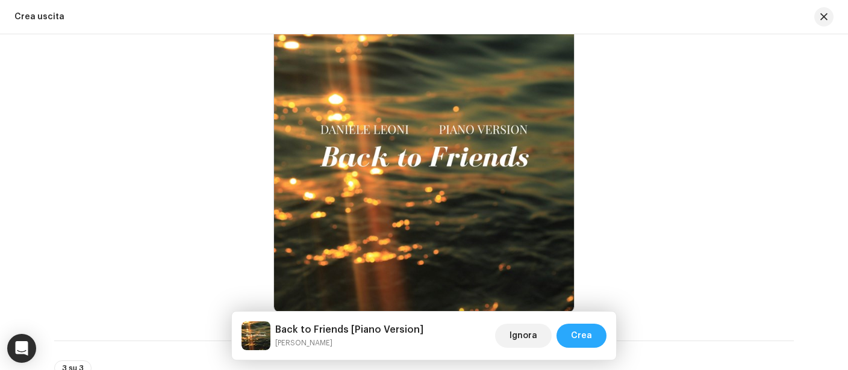
click at [587, 331] on span "Crea" at bounding box center [581, 336] width 21 height 24
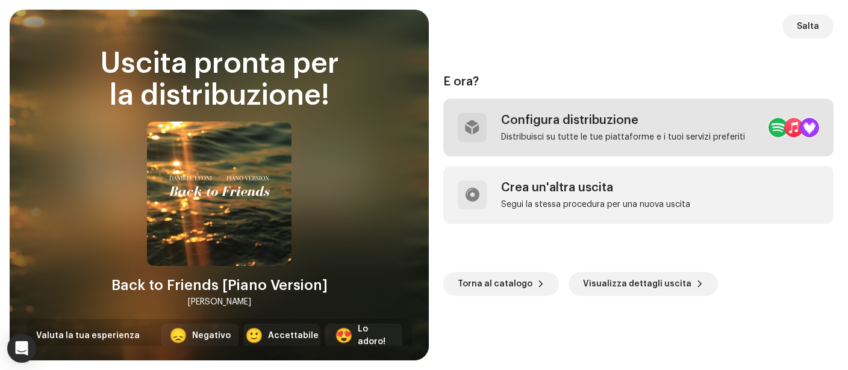
click at [572, 105] on div "Configura distribuzione Distribuisci su tutte le tue piattaforme e i tuoi servi…" at bounding box center [638, 128] width 390 height 58
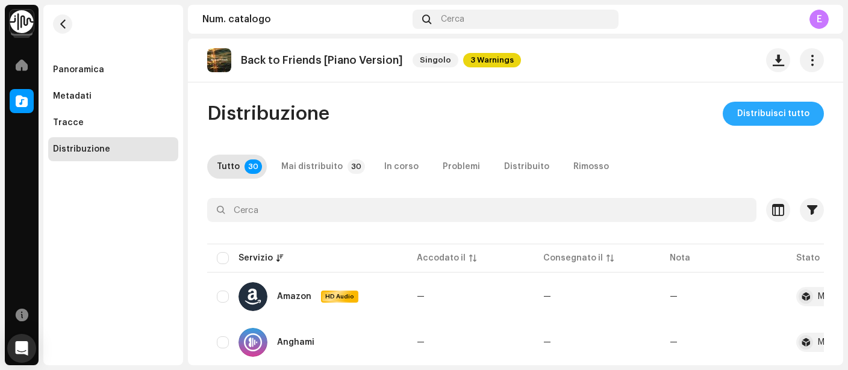
click at [764, 120] on span "Distribuisci tutto" at bounding box center [773, 114] width 72 height 24
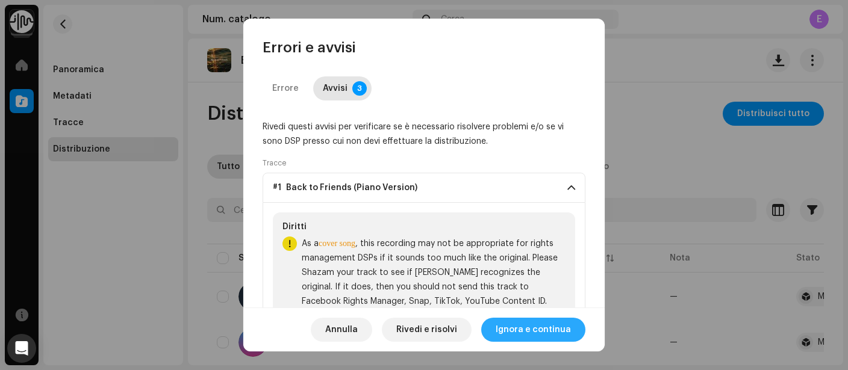
click at [514, 328] on span "Ignora e continua" at bounding box center [533, 330] width 75 height 24
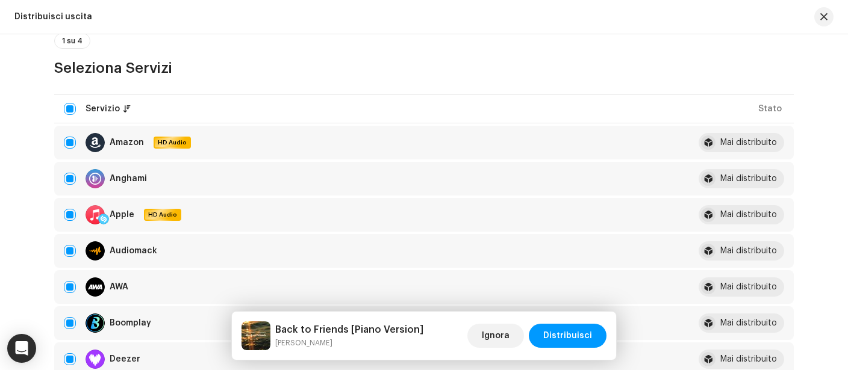
scroll to position [113, 0]
click at [70, 142] on input "checkbox" at bounding box center [70, 142] width 12 height 12
checkbox input "false"
click at [68, 210] on input "Row Selected" at bounding box center [70, 214] width 12 height 12
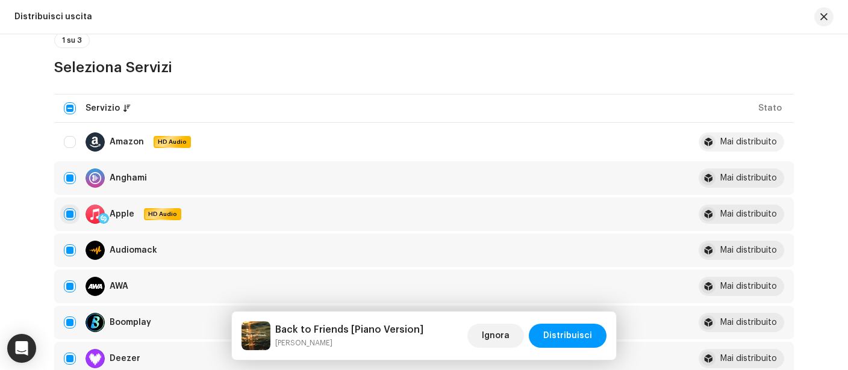
checkbox input "false"
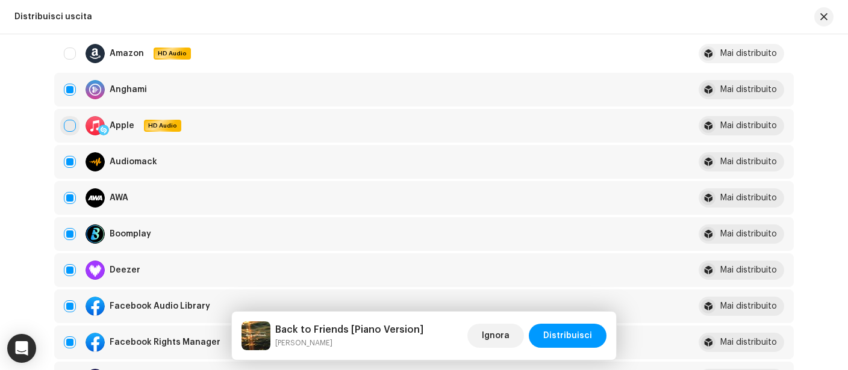
scroll to position [205, 0]
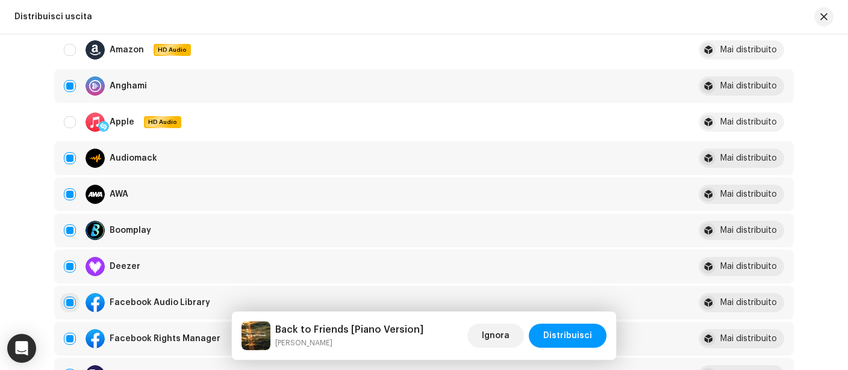
click at [70, 300] on input "Row Selected" at bounding box center [70, 303] width 12 height 12
checkbox input "false"
click at [71, 340] on input "Row Selected" at bounding box center [70, 339] width 12 height 12
checkbox input "false"
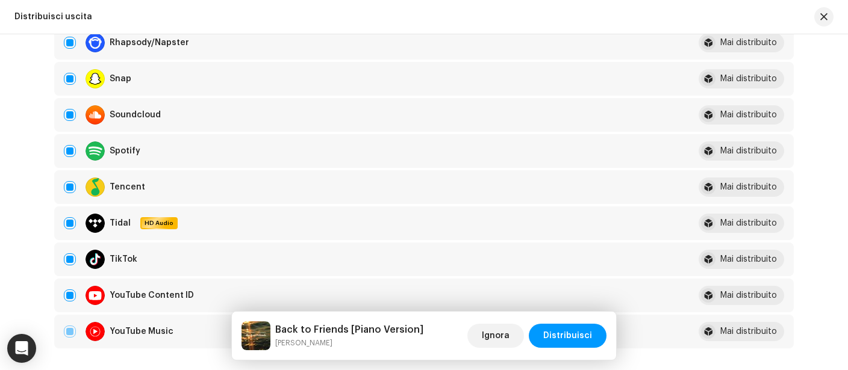
scroll to position [972, 0]
click at [67, 261] on input "Row Selected" at bounding box center [70, 259] width 12 height 12
checkbox input "false"
click at [70, 295] on input "Row Selected" at bounding box center [70, 295] width 12 height 12
checkbox input "false"
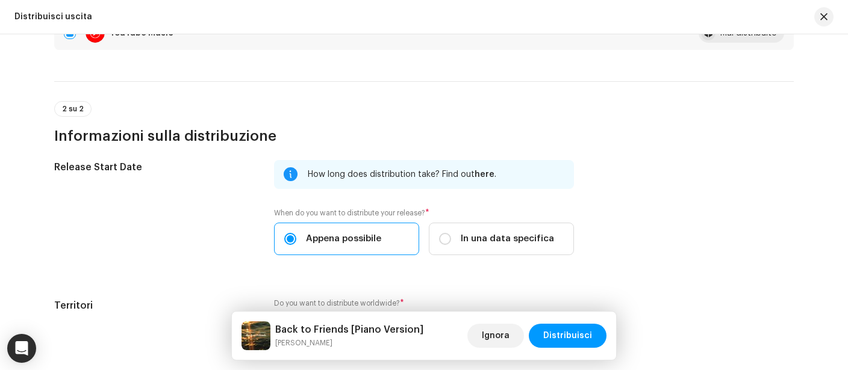
scroll to position [1273, 0]
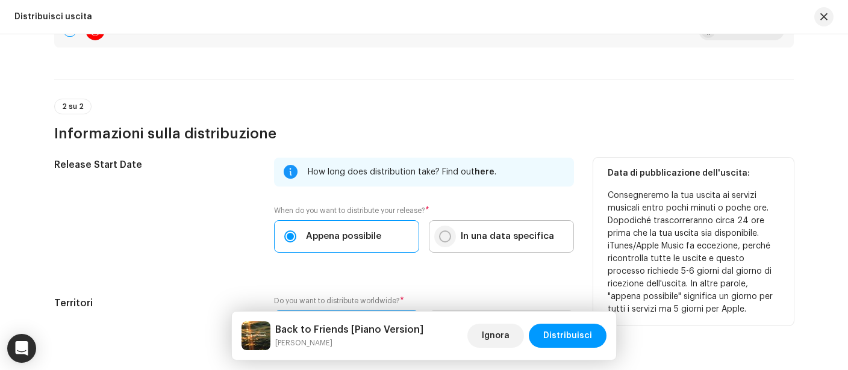
click at [444, 234] on input "In una data specifica" at bounding box center [445, 237] width 12 height 12
radio input "true"
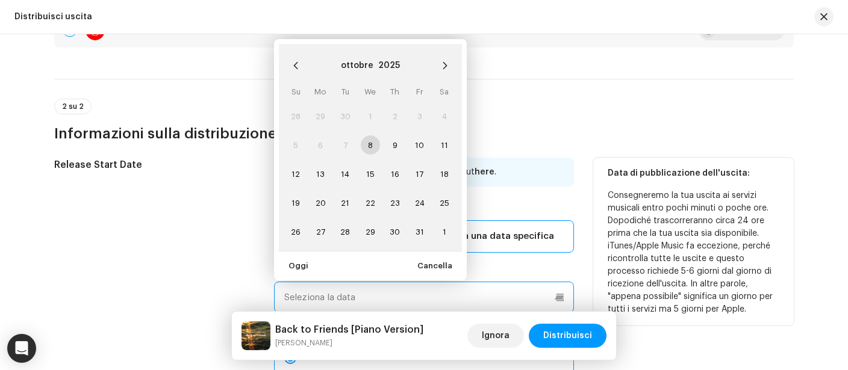
click at [361, 299] on input "text" at bounding box center [424, 297] width 300 height 31
click at [447, 64] on icon "Next Month" at bounding box center [445, 65] width 8 height 8
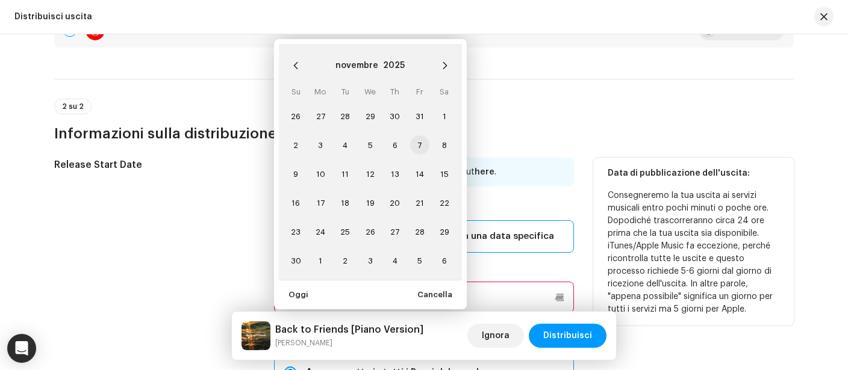
click at [422, 145] on span "7" at bounding box center [419, 145] width 19 height 19
type input "07/11/2025"
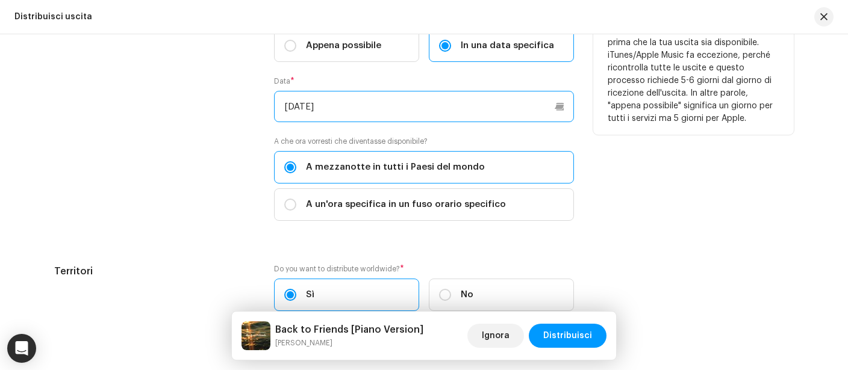
scroll to position [1534, 0]
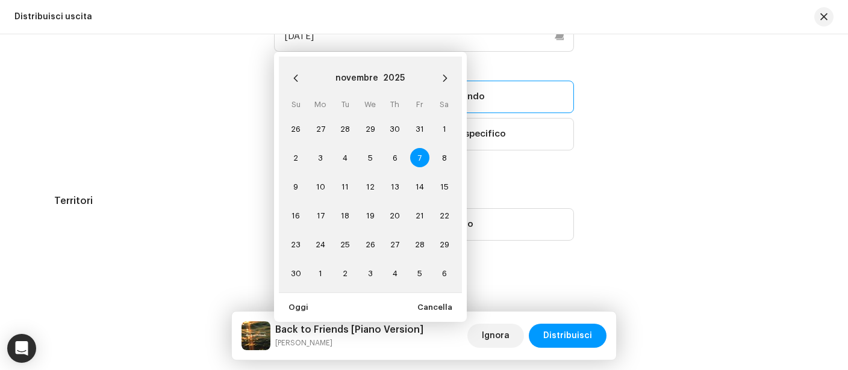
click at [597, 185] on div "Release Start Date How long does distribution take? Find out here . When do you…" at bounding box center [424, 75] width 740 height 359
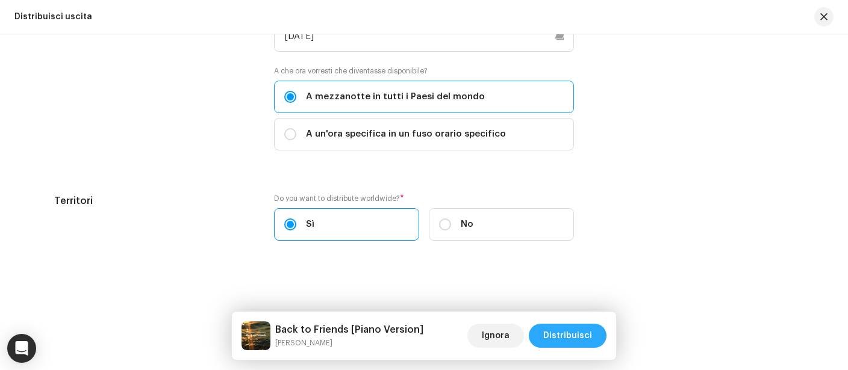
click at [574, 328] on span "Distribuisci" at bounding box center [567, 336] width 49 height 24
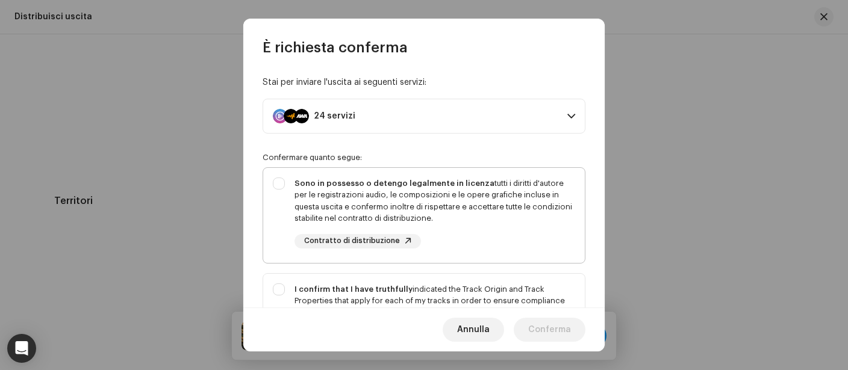
click at [284, 182] on div "Sono in possesso o detengo legalmente in licenza tutti i diritti d'autore per l…" at bounding box center [424, 213] width 322 height 90
checkbox input "true"
click at [282, 284] on div "I confirm that I have truthfully indicated the Track Origin and Track Propertie…" at bounding box center [424, 325] width 322 height 102
checkbox input "true"
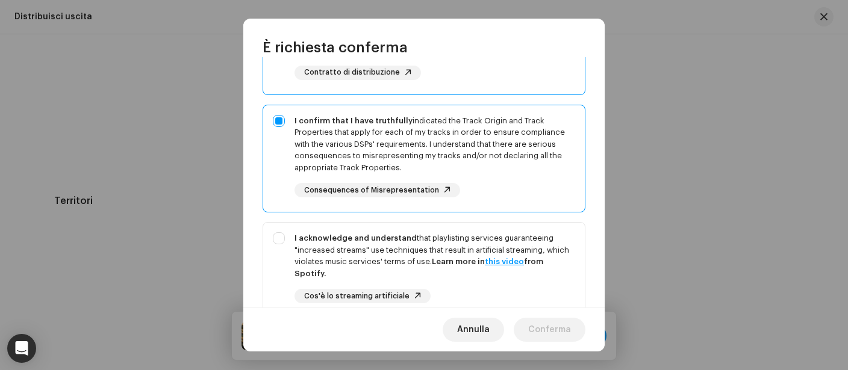
scroll to position [202, 0]
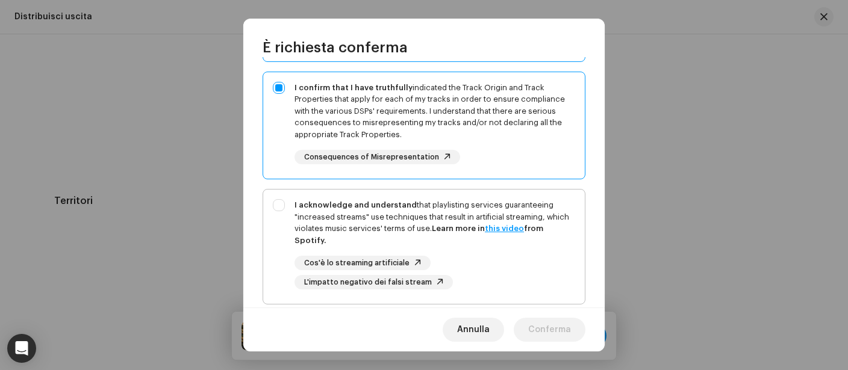
click at [280, 204] on div "I acknowledge and understand that playlisting services guaranteeing "increased …" at bounding box center [424, 245] width 322 height 110
checkbox input "true"
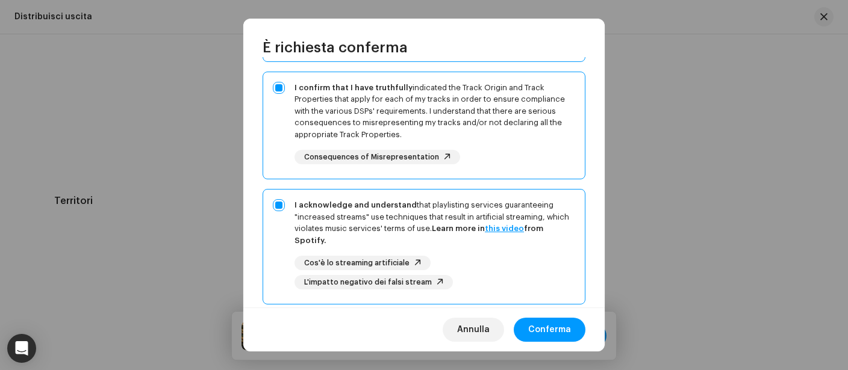
scroll to position [267, 0]
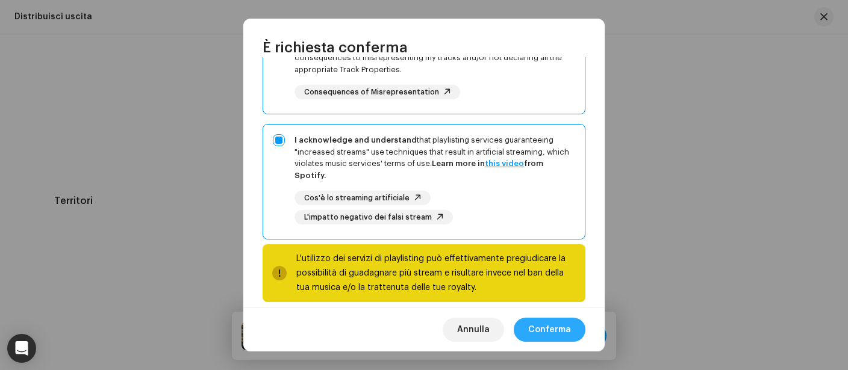
click at [543, 327] on span "Conferma" at bounding box center [549, 330] width 43 height 24
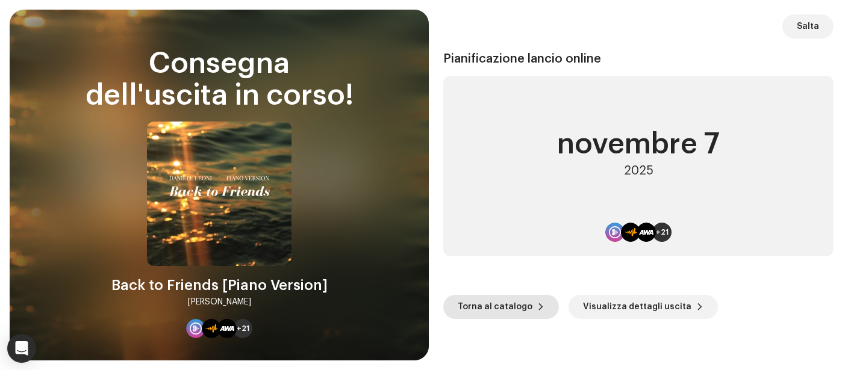
click at [526, 307] on span "Torna al catalogo" at bounding box center [495, 307] width 75 height 24
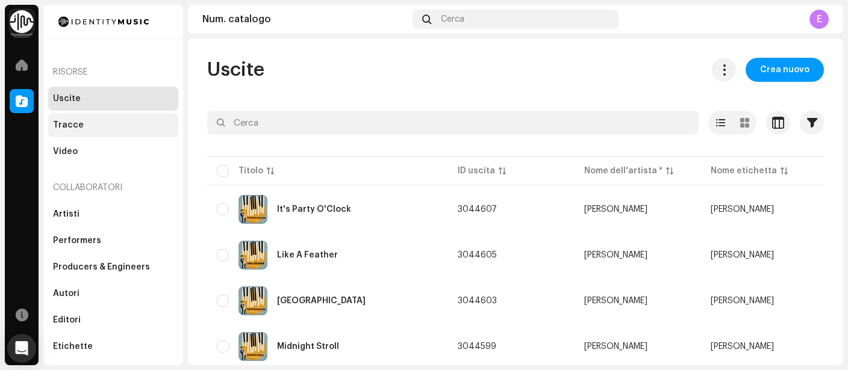
click at [111, 120] on div "Tracce" at bounding box center [113, 125] width 130 height 24
